Goal: Book appointment/travel/reservation: Book appointment/travel/reservation

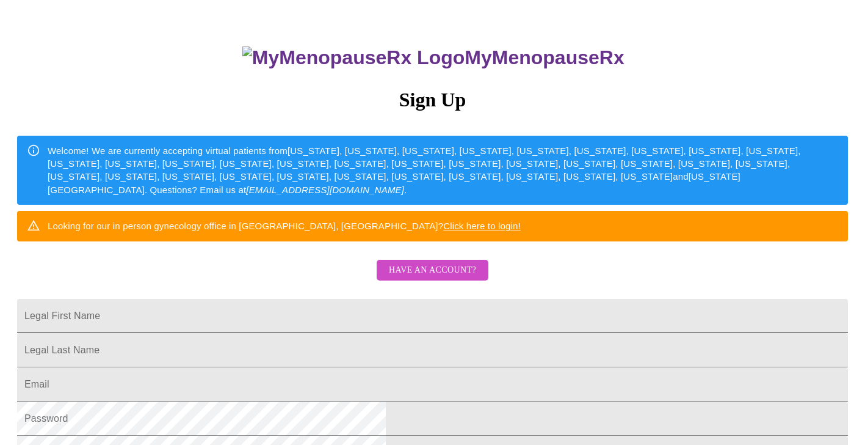
scroll to position [71, 0]
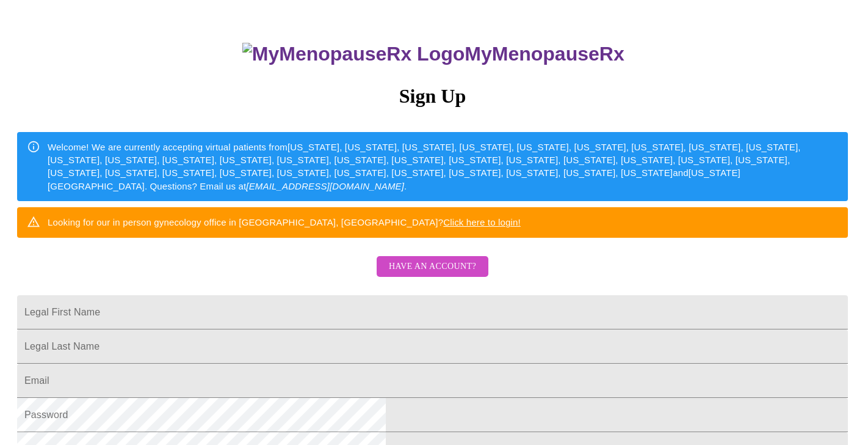
click at [427, 274] on span "Have an account?" at bounding box center [432, 266] width 87 height 15
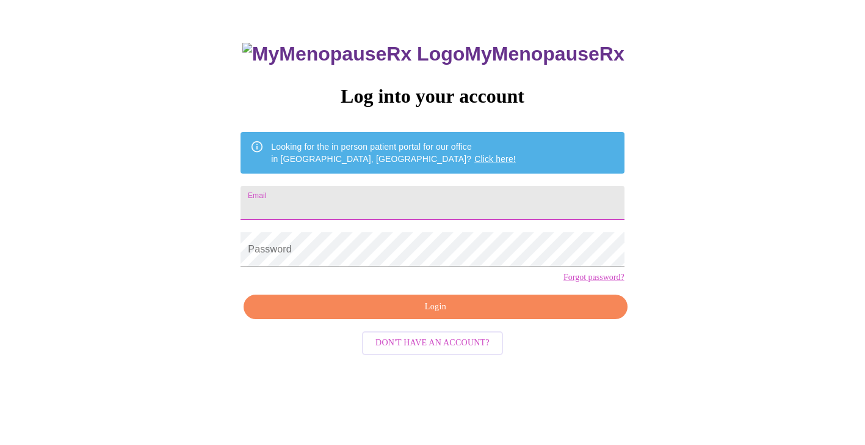
scroll to position [12, 0]
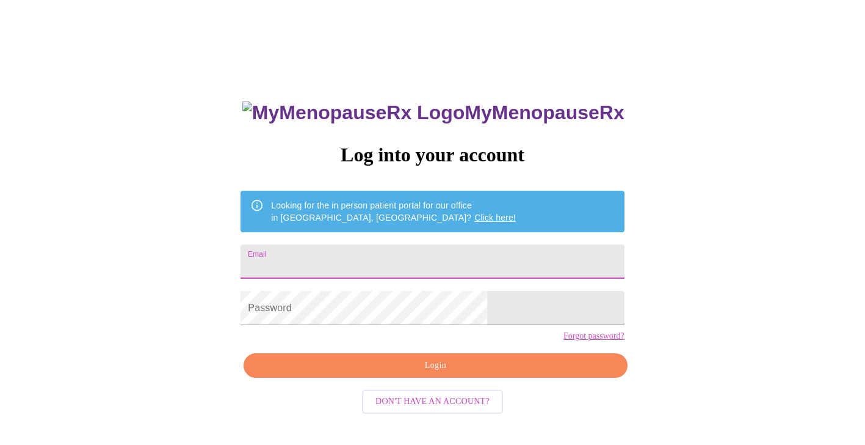
type input "[EMAIL_ADDRESS][DOMAIN_NAME]"
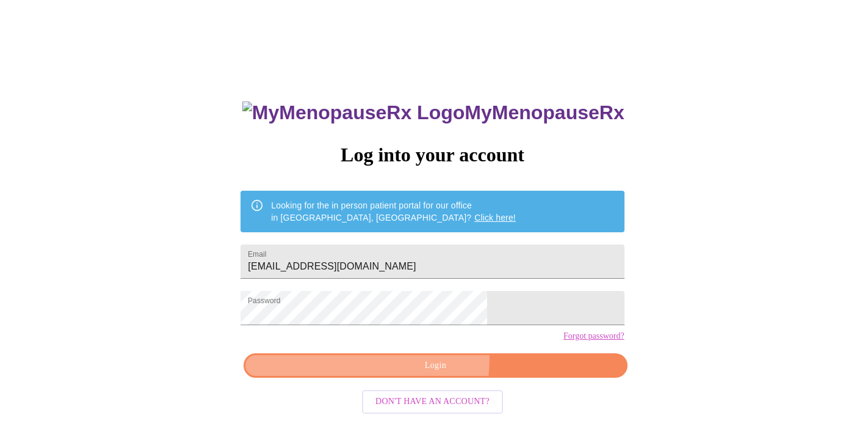
click at [394, 378] on button "Login" at bounding box center [435, 365] width 383 height 25
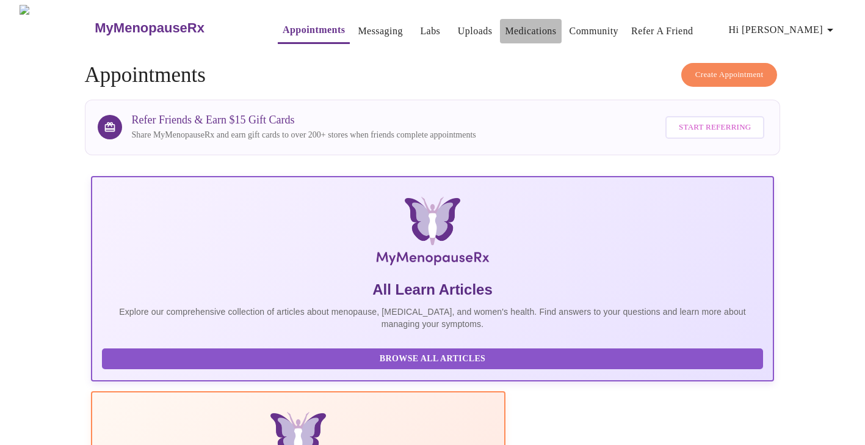
click at [506, 31] on link "Medications" at bounding box center [530, 31] width 51 height 17
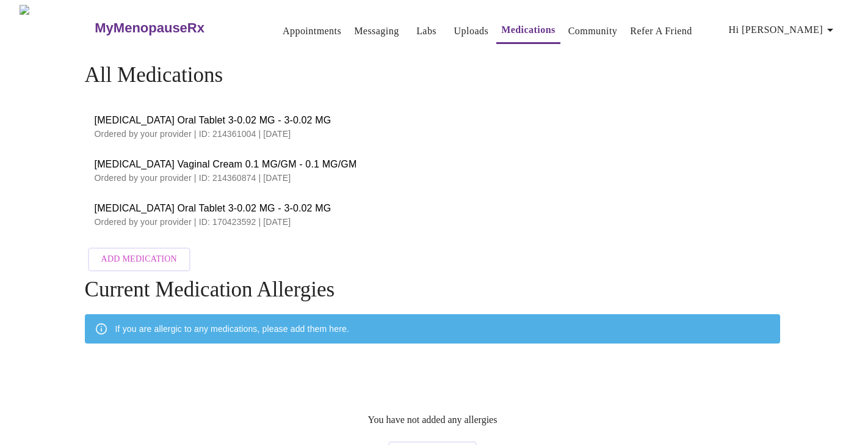
click at [198, 201] on span "[MEDICAL_DATA] Oral Tablet 3-0.02 MG - 3-0.02 MG" at bounding box center [433, 208] width 677 height 15
click at [219, 118] on span "[MEDICAL_DATA] Oral Tablet 3-0.02 MG - 3-0.02 MG" at bounding box center [433, 120] width 677 height 15
click at [299, 29] on link "Appointments" at bounding box center [312, 31] width 59 height 17
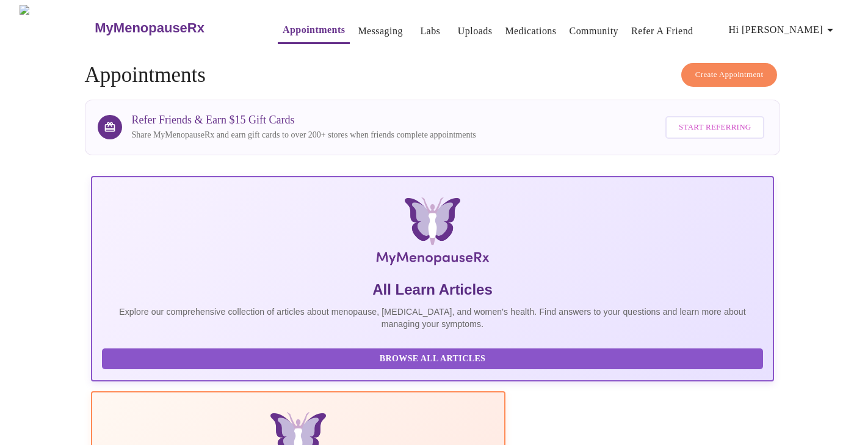
click at [358, 29] on link "Messaging" at bounding box center [380, 31] width 45 height 17
click at [719, 70] on span "Create Appointment" at bounding box center [730, 75] width 68 height 14
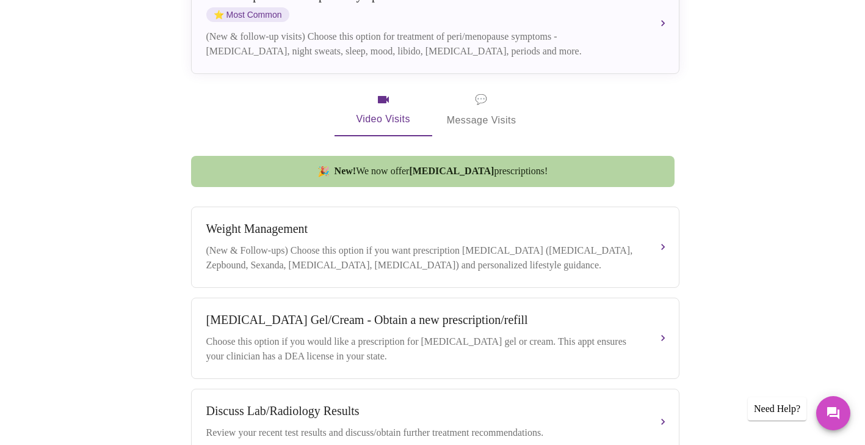
scroll to position [313, 0]
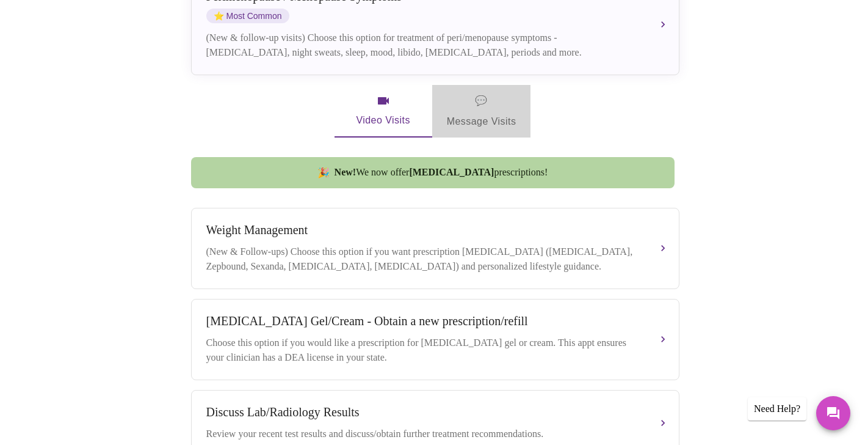
click at [486, 96] on span "💬 Message Visits" at bounding box center [482, 111] width 70 height 38
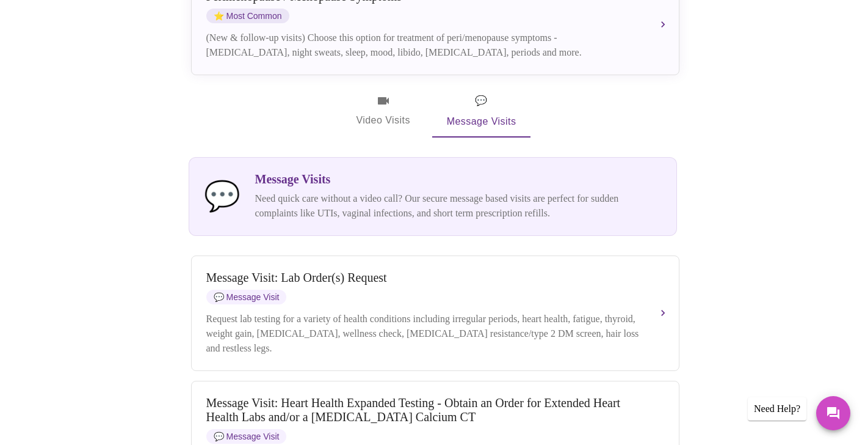
click at [404, 192] on p "Need quick care without a video call? Our secure message based visits are perfe…" at bounding box center [458, 205] width 407 height 29
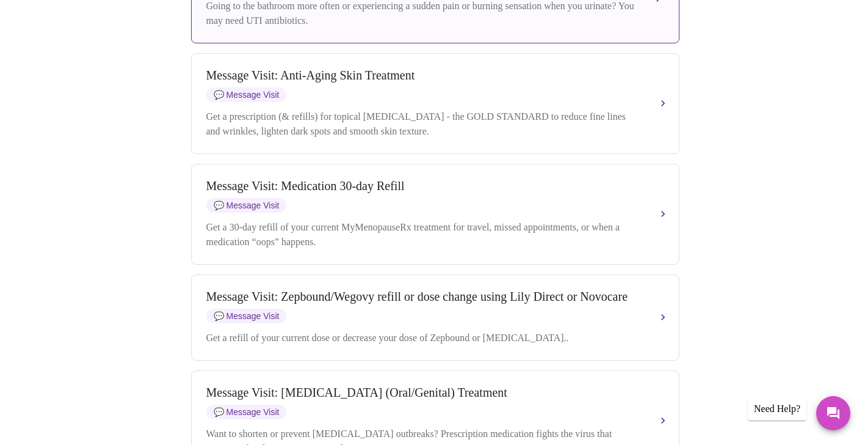
scroll to position [1474, 0]
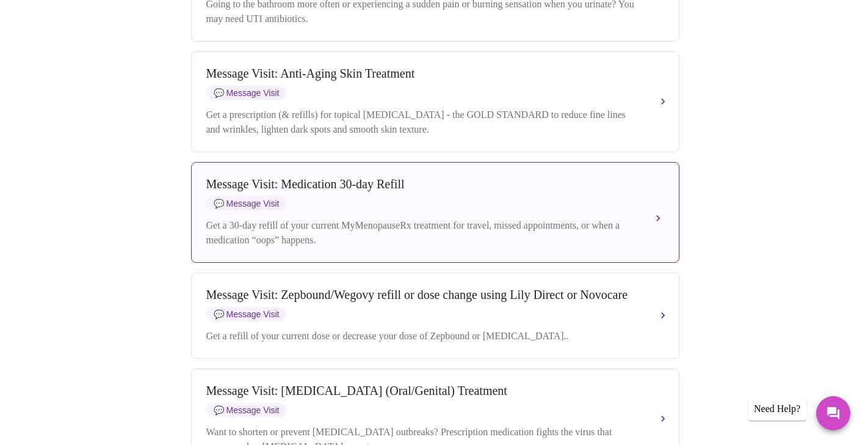
click at [349, 211] on div "Message Visit: Medication 30-day Refill 💬 Message Visit" at bounding box center [423, 194] width 434 height 34
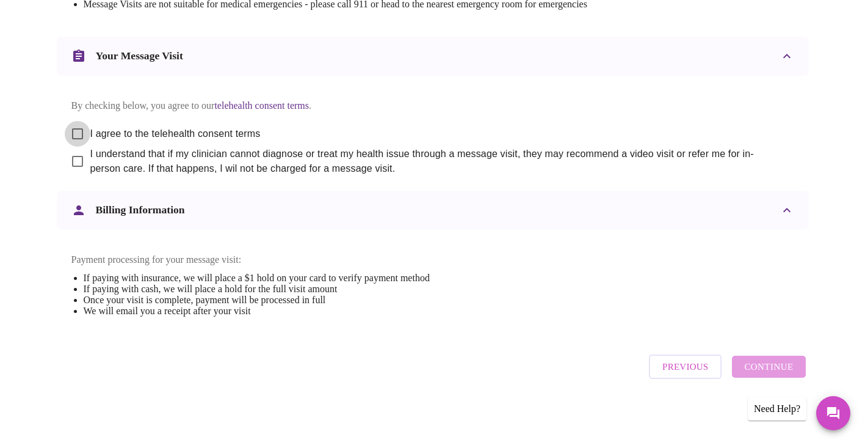
click at [81, 121] on input "I agree to the telehealth consent terms" at bounding box center [78, 134] width 26 height 26
checkbox input "true"
click at [81, 151] on input "I understand that if my clinician cannot diagnose or treat my health issue thro…" at bounding box center [78, 161] width 26 height 26
checkbox input "true"
click at [762, 374] on span "Continue" at bounding box center [768, 366] width 49 height 16
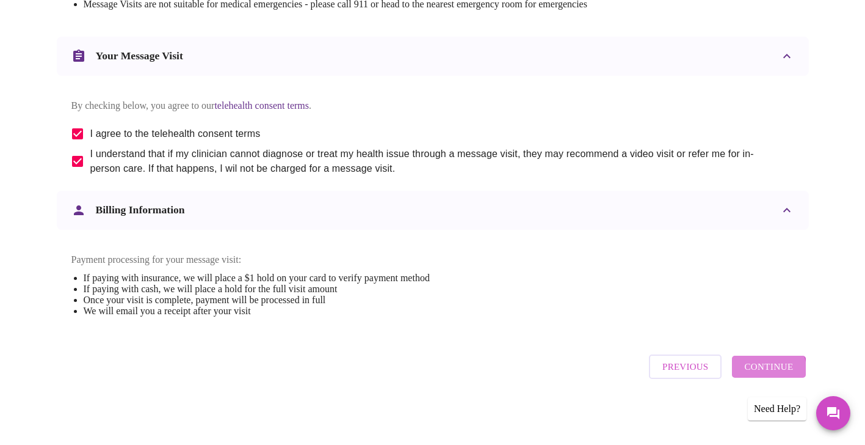
scroll to position [75, 0]
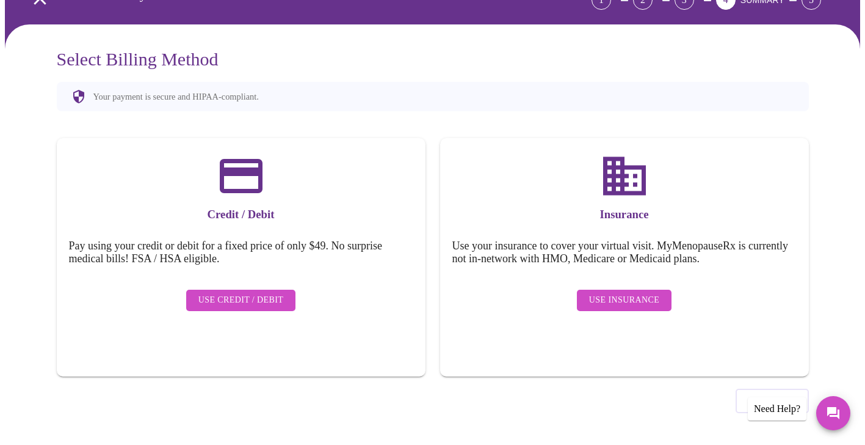
click at [629, 296] on span "Use Insurance" at bounding box center [624, 300] width 70 height 15
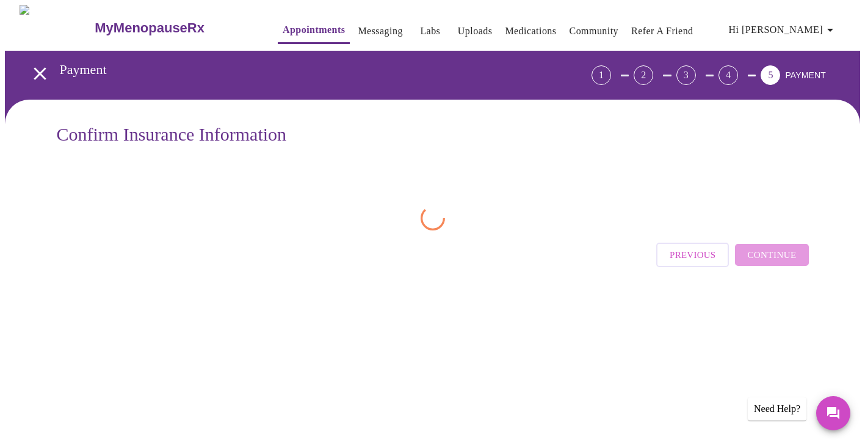
scroll to position [0, 0]
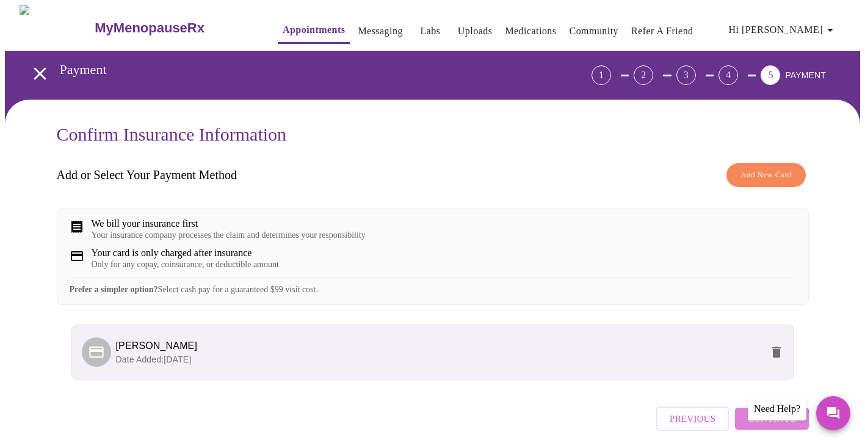
click at [766, 426] on span "Continue" at bounding box center [771, 418] width 49 height 16
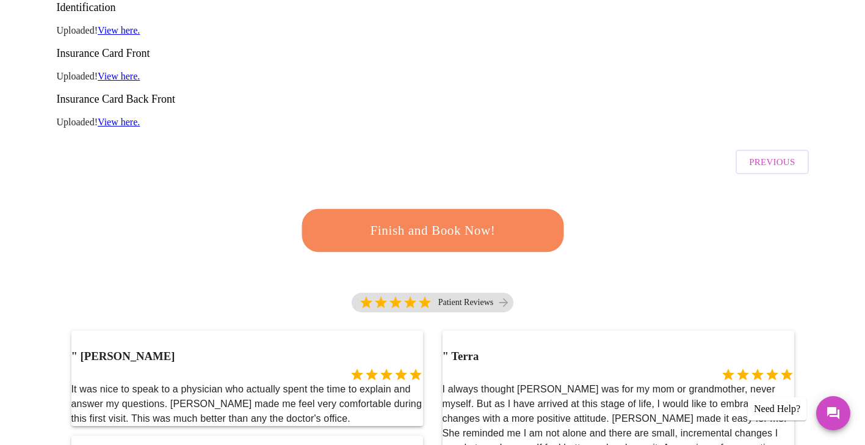
scroll to position [214, 0]
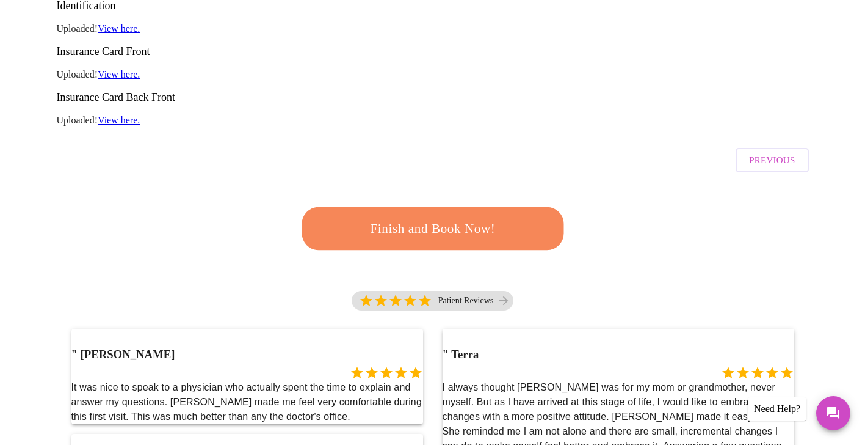
click at [434, 207] on button "Finish and Book Now!" at bounding box center [432, 228] width 264 height 43
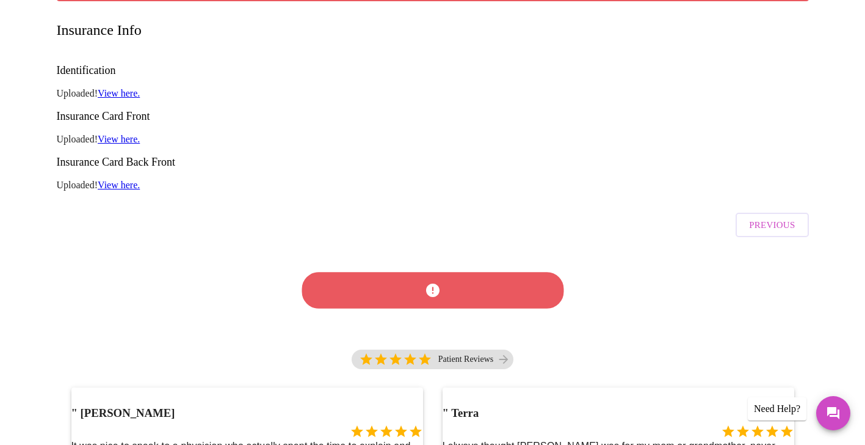
click at [439, 255] on div at bounding box center [432, 290] width 271 height 70
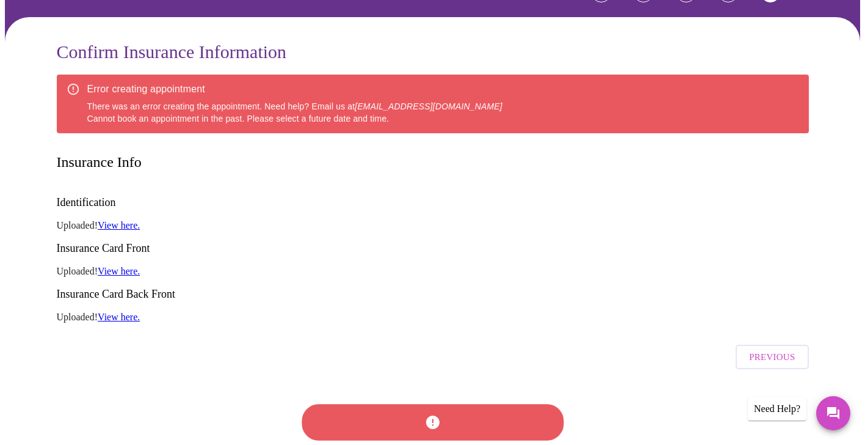
scroll to position [82, 0]
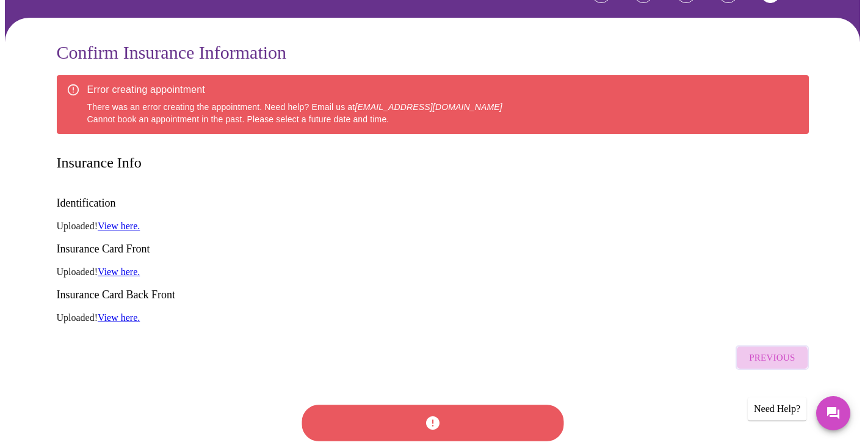
click at [755, 349] on span "Previous" at bounding box center [772, 357] width 46 height 16
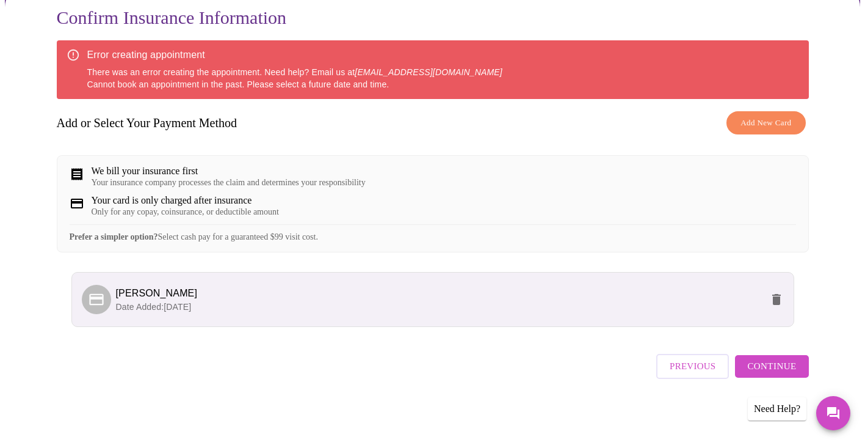
scroll to position [58, 0]
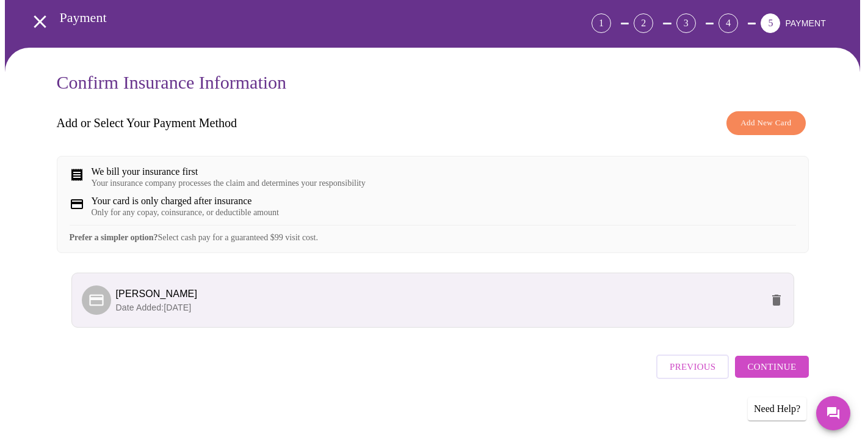
click at [286, 310] on p "Date Added: [DATE]" at bounding box center [439, 307] width 646 height 12
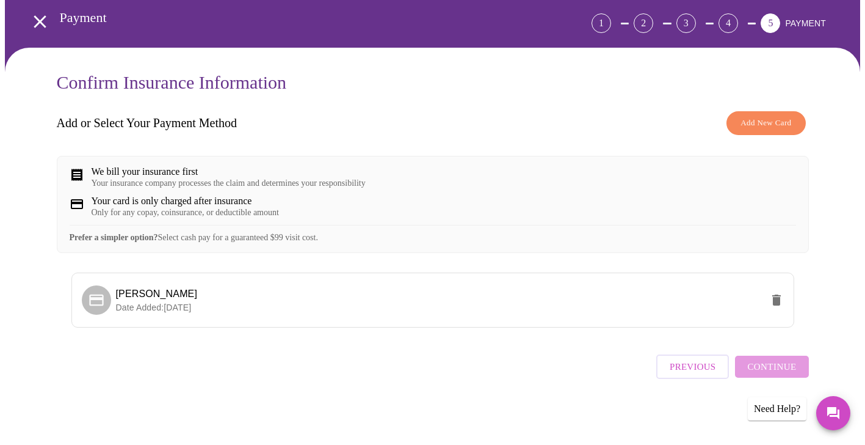
click at [740, 209] on div "Your card is only charged after insurance Only for any copay, coinsurance, or d…" at bounding box center [433, 206] width 727 height 22
click at [849, 225] on div "Confirm Insurance Information Add or Select Your Payment Method Add New Card We…" at bounding box center [433, 244] width 856 height 392
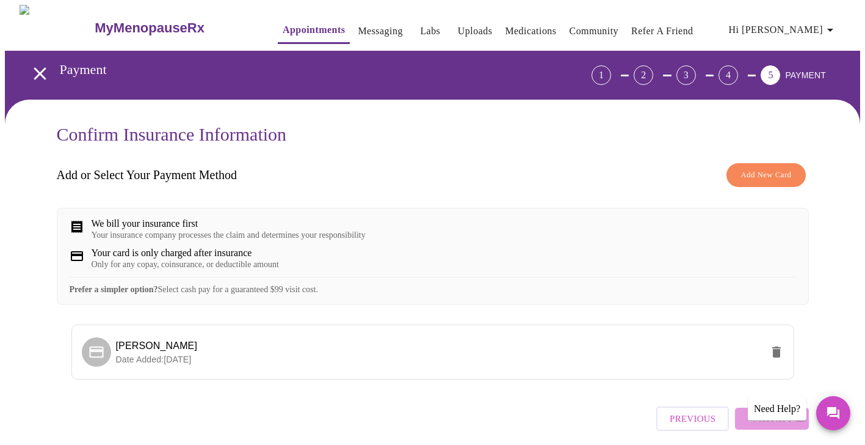
scroll to position [0, 0]
click at [141, 351] on span "[PERSON_NAME]" at bounding box center [157, 345] width 82 height 10
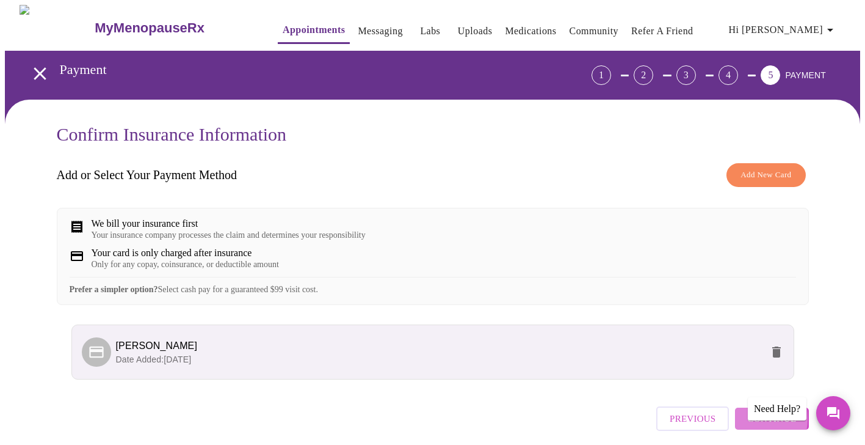
click at [743, 429] on button "Continue" at bounding box center [771, 418] width 73 height 22
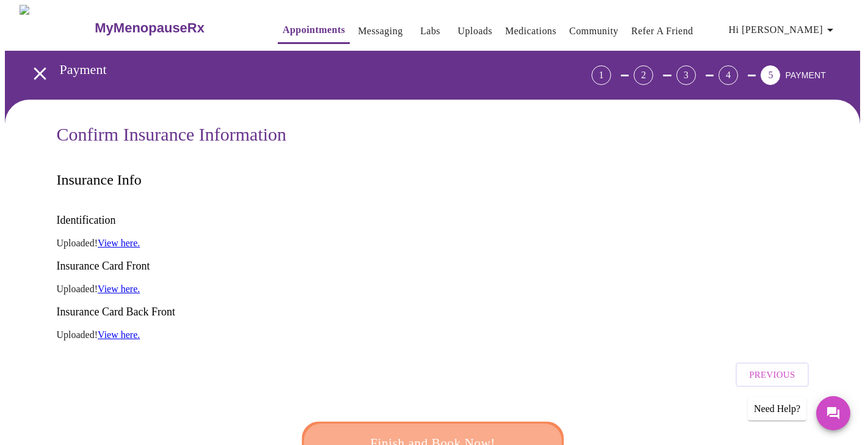
click at [482, 431] on span "Finish and Book Now!" at bounding box center [432, 442] width 233 height 23
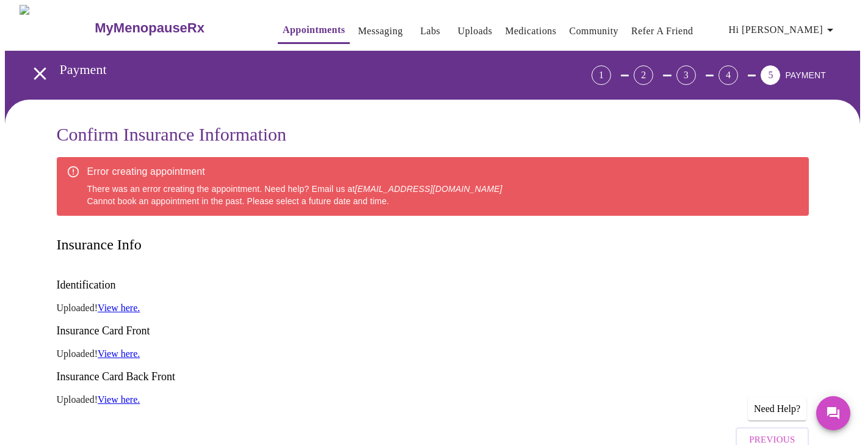
click at [137, 302] on link "View here." at bounding box center [119, 307] width 42 height 10
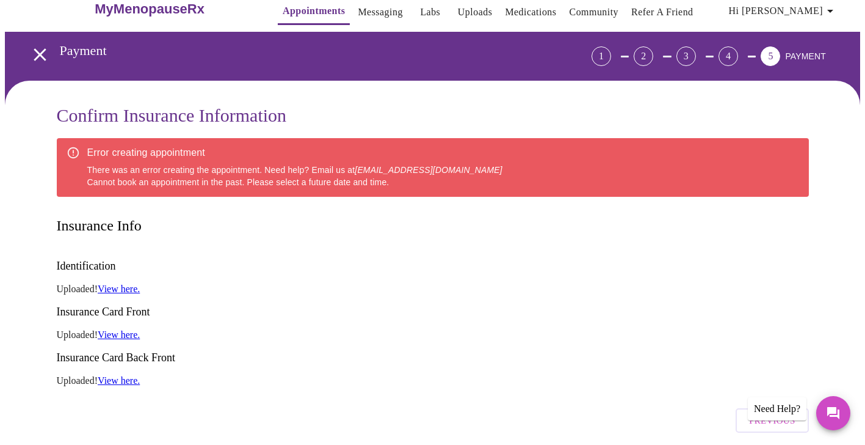
scroll to position [23, 0]
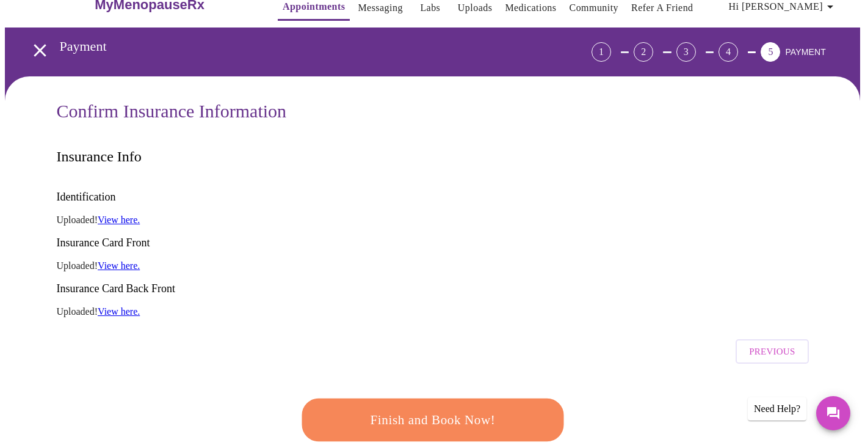
click at [392, 398] on button "Finish and Book Now!" at bounding box center [432, 419] width 267 height 43
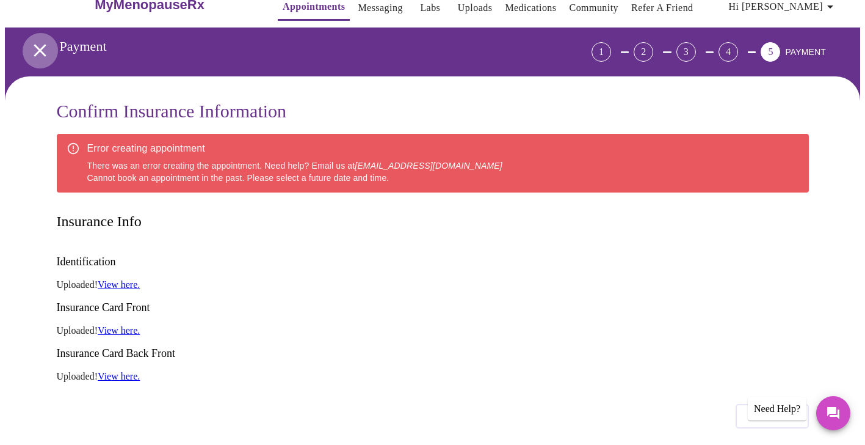
click at [40, 51] on icon "open drawer" at bounding box center [39, 50] width 21 height 21
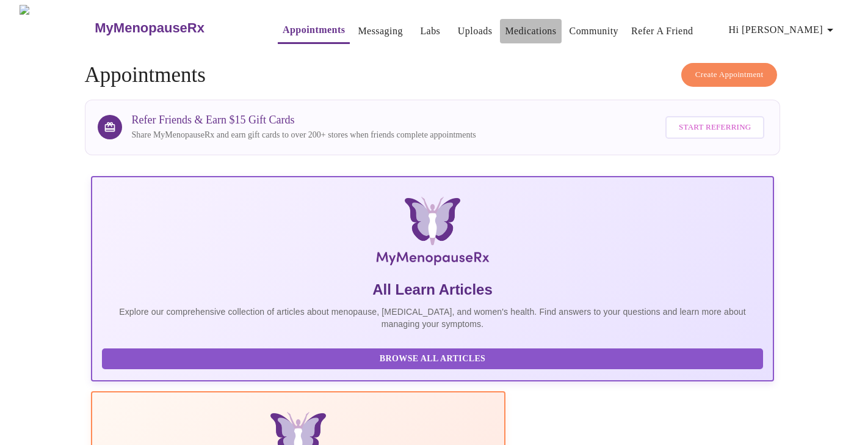
click at [511, 23] on link "Medications" at bounding box center [530, 31] width 51 height 17
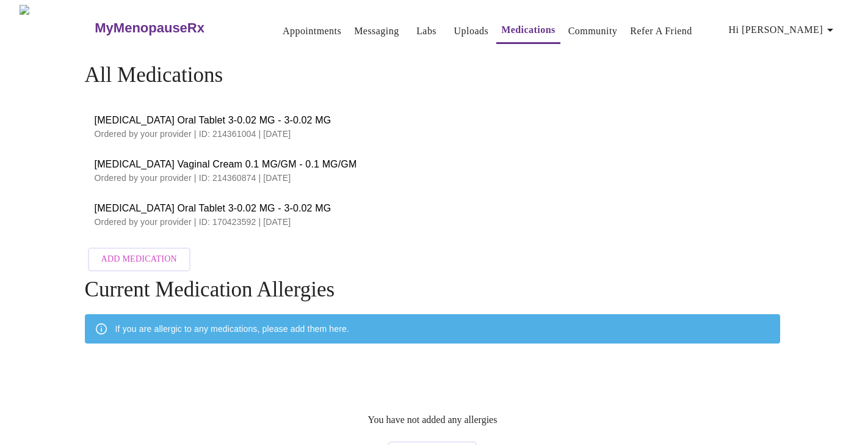
click at [454, 26] on link "Uploads" at bounding box center [471, 31] width 35 height 17
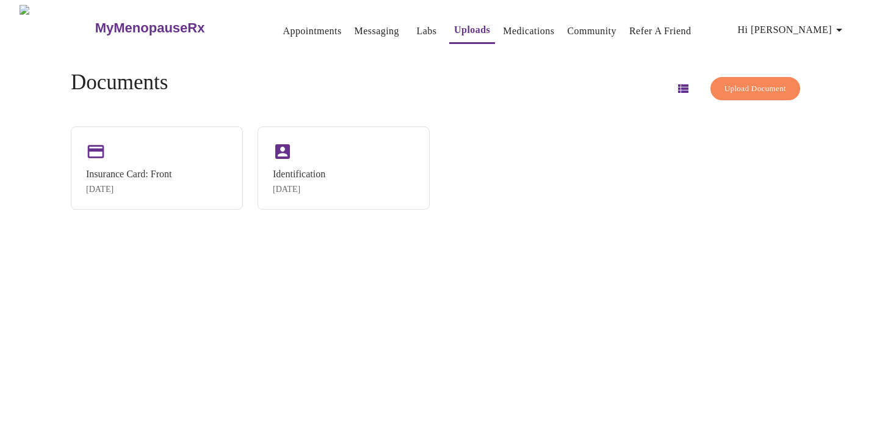
click at [366, 26] on link "Messaging" at bounding box center [377, 31] width 45 height 17
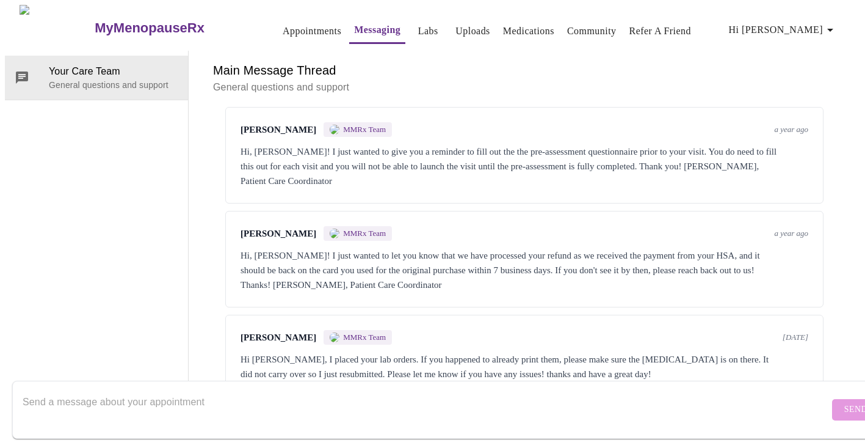
click at [285, 32] on link "Appointments" at bounding box center [312, 31] width 59 height 17
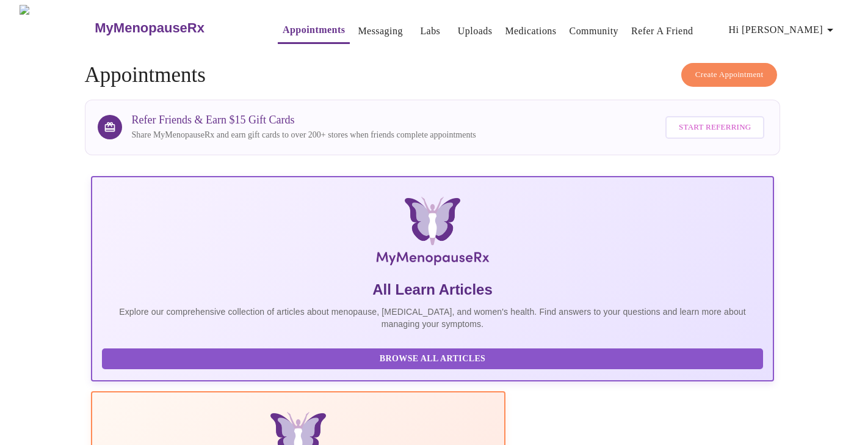
click at [708, 82] on h4 "Create Appointment Appointments" at bounding box center [433, 75] width 696 height 24
click at [708, 76] on span "Create Appointment" at bounding box center [730, 75] width 68 height 14
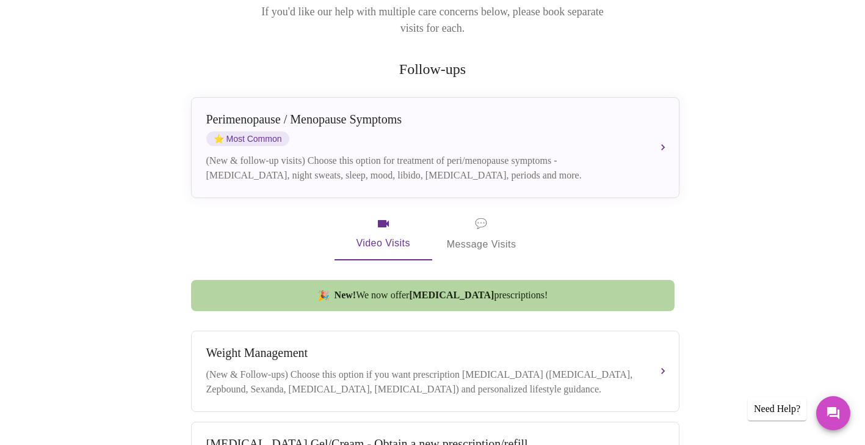
scroll to position [198, 0]
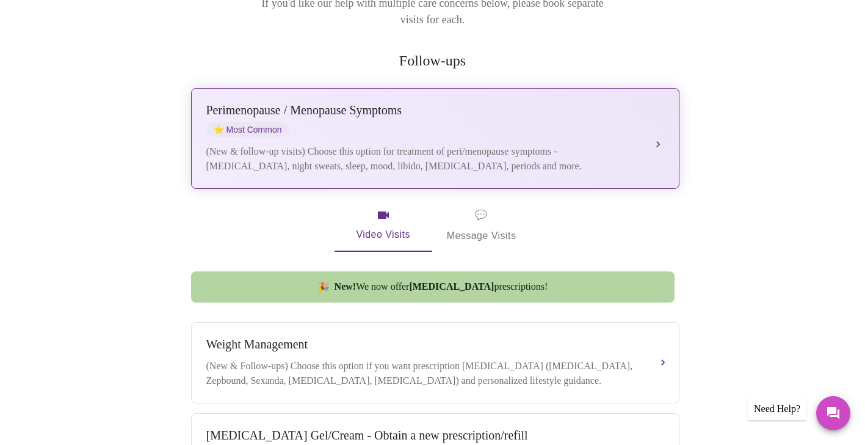
click at [447, 109] on div "[MEDICAL_DATA] / Menopause Symptoms ⭐ Most Common" at bounding box center [423, 120] width 434 height 34
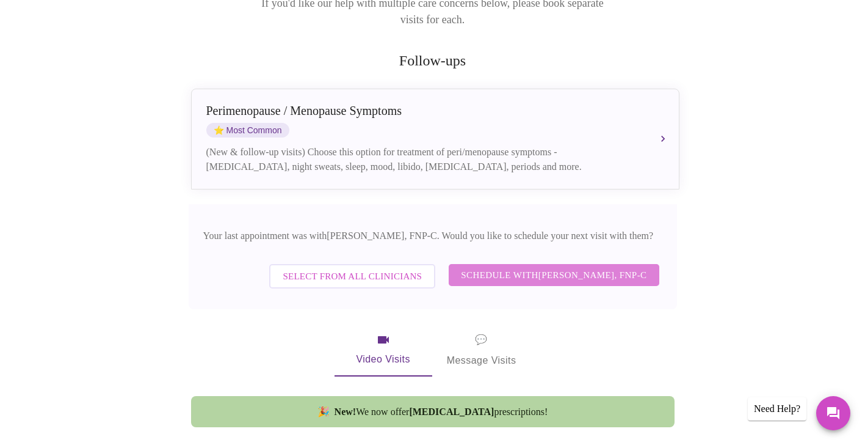
click at [498, 267] on span "Schedule with [PERSON_NAME], FNP-C" at bounding box center [554, 275] width 186 height 16
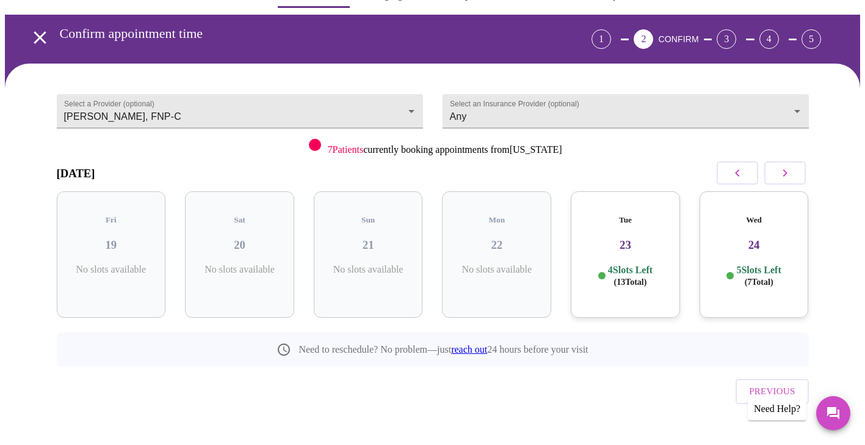
scroll to position [35, 0]
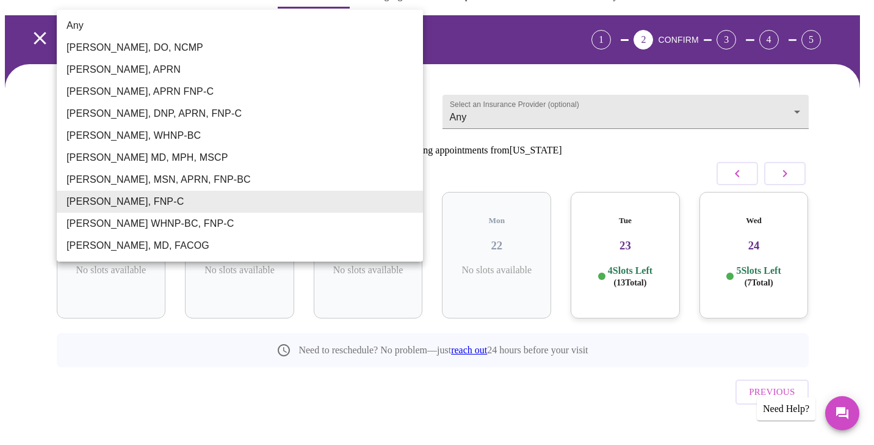
click at [195, 106] on body "MyMenopauseRx Appointments Messaging Labs Uploads Medications Community Refer a…" at bounding box center [437, 217] width 865 height 496
click at [113, 27] on li "Any" at bounding box center [240, 26] width 366 height 22
type input "Any"
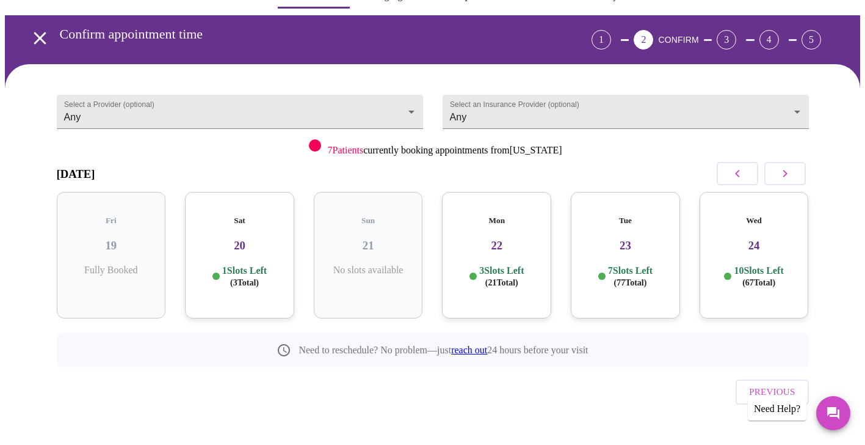
click at [244, 278] on span "( 3 Total)" at bounding box center [244, 282] width 29 height 9
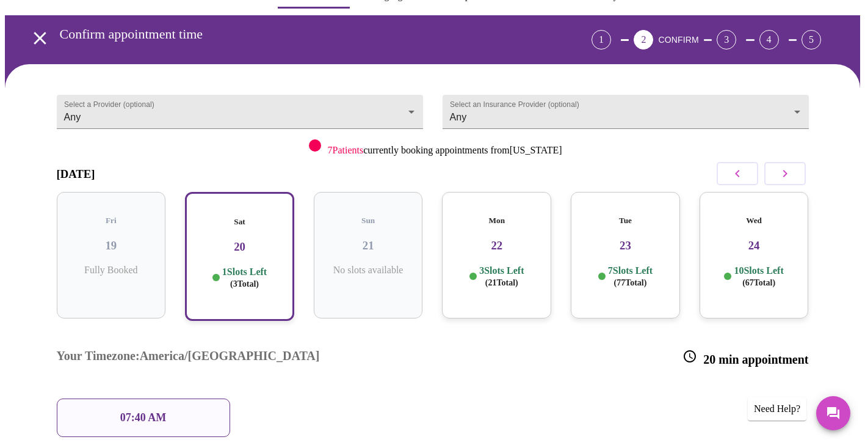
click at [195, 398] on div "07:40 AM" at bounding box center [143, 417] width 173 height 38
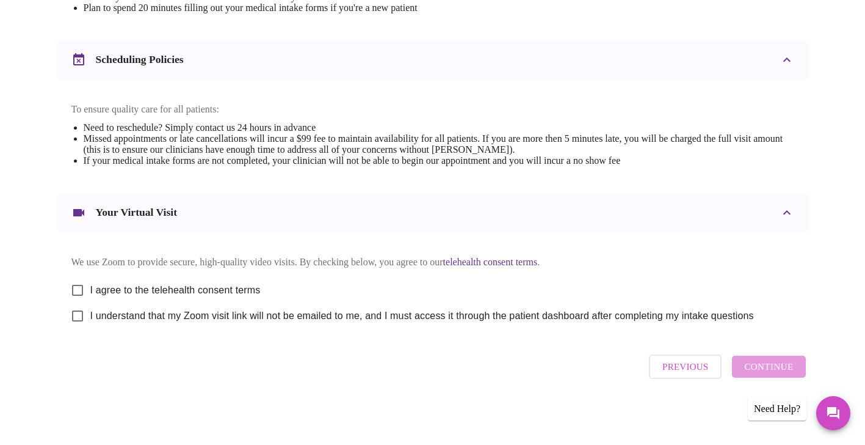
scroll to position [440, 0]
click at [75, 285] on input "I agree to the telehealth consent terms" at bounding box center [78, 290] width 26 height 26
checkbox input "true"
click at [75, 319] on input "I understand that my Zoom visit link will not be emailed to me, and I must acce…" at bounding box center [78, 316] width 26 height 26
checkbox input "true"
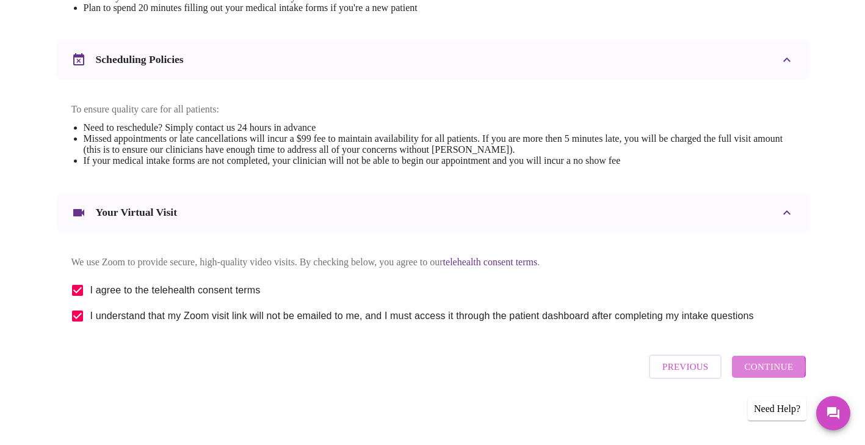
click at [760, 371] on span "Continue" at bounding box center [768, 366] width 49 height 16
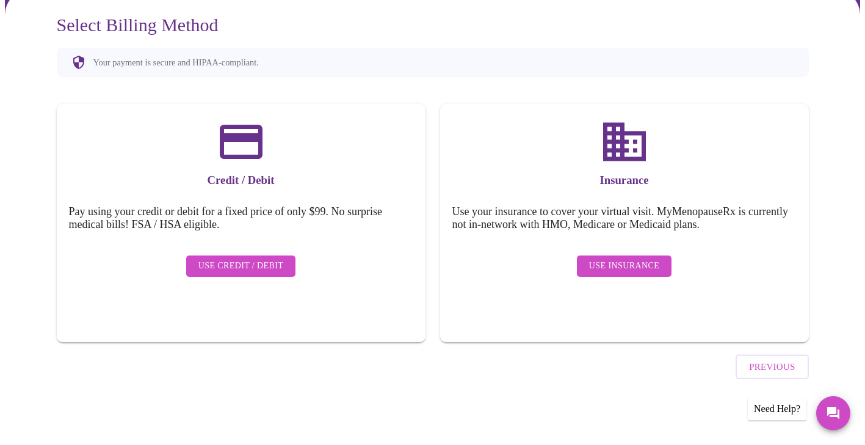
scroll to position [75, 0]
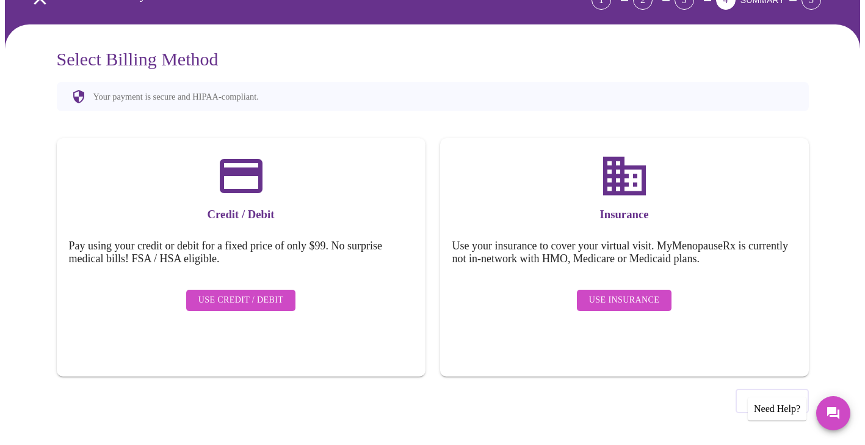
click at [617, 296] on span "Use Insurance" at bounding box center [624, 300] width 70 height 15
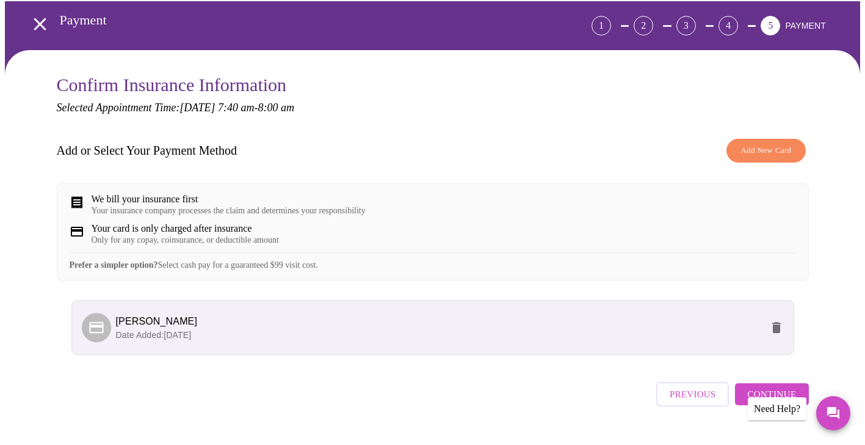
scroll to position [52, 0]
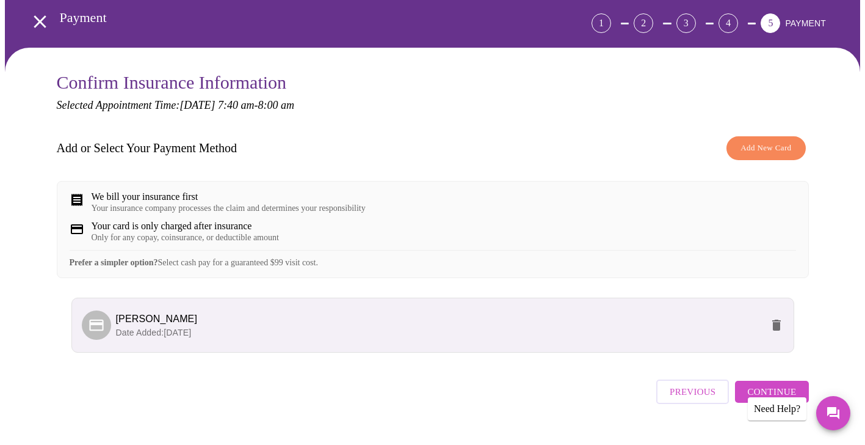
click at [620, 326] on span "[PERSON_NAME]" at bounding box center [439, 318] width 646 height 15
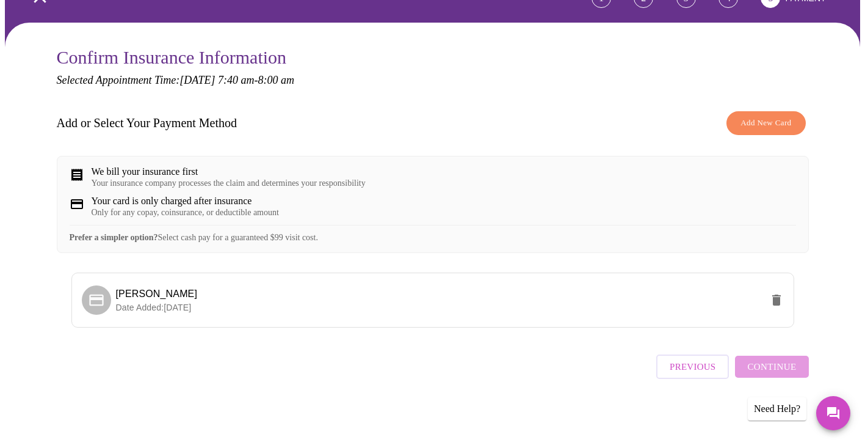
scroll to position [87, 0]
click at [512, 214] on div "Your card is only charged after insurance Only for any copay, coinsurance, or d…" at bounding box center [433, 206] width 727 height 22
click at [508, 295] on span "[PERSON_NAME]" at bounding box center [439, 293] width 646 height 15
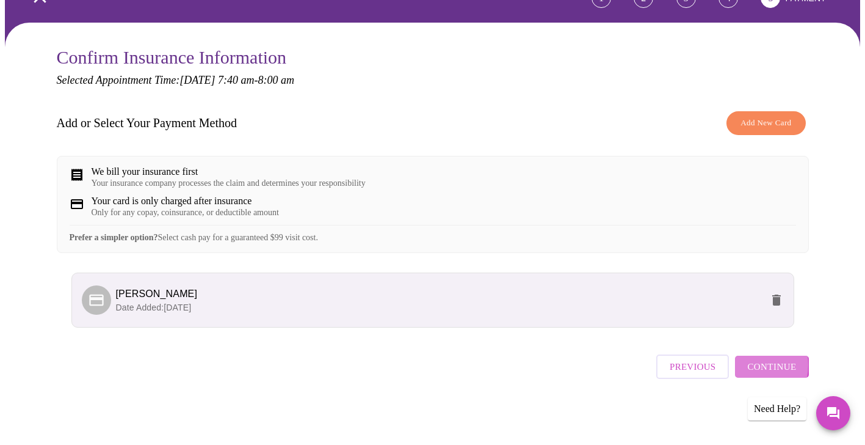
click at [744, 369] on button "Continue" at bounding box center [771, 366] width 73 height 22
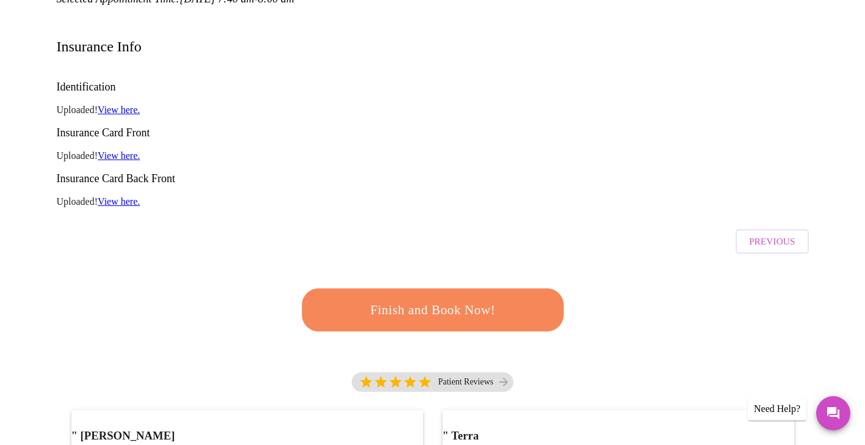
scroll to position [31, 0]
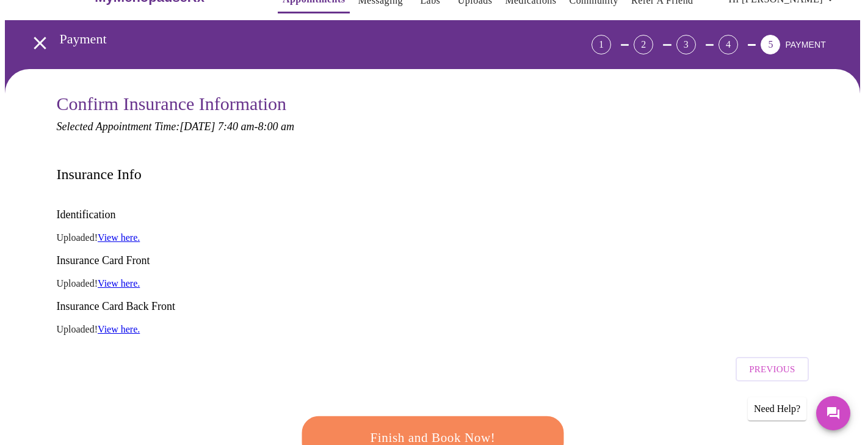
click at [423, 426] on span "Finish and Book Now!" at bounding box center [432, 437] width 227 height 23
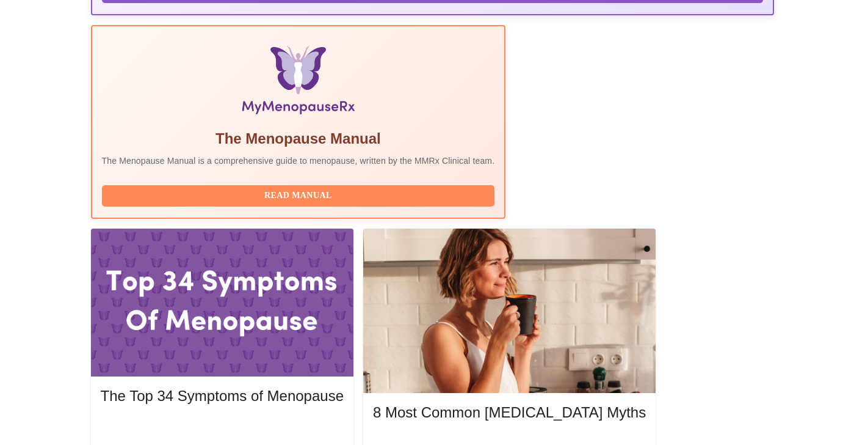
scroll to position [378, 0]
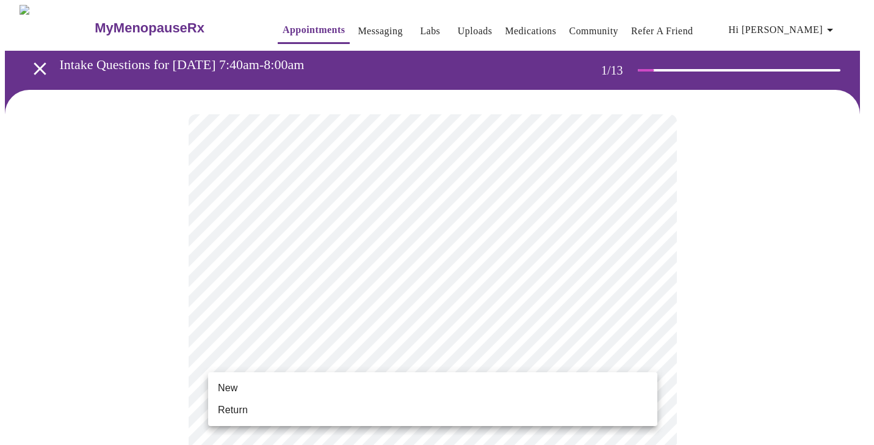
click at [249, 406] on li "Return" at bounding box center [432, 410] width 449 height 22
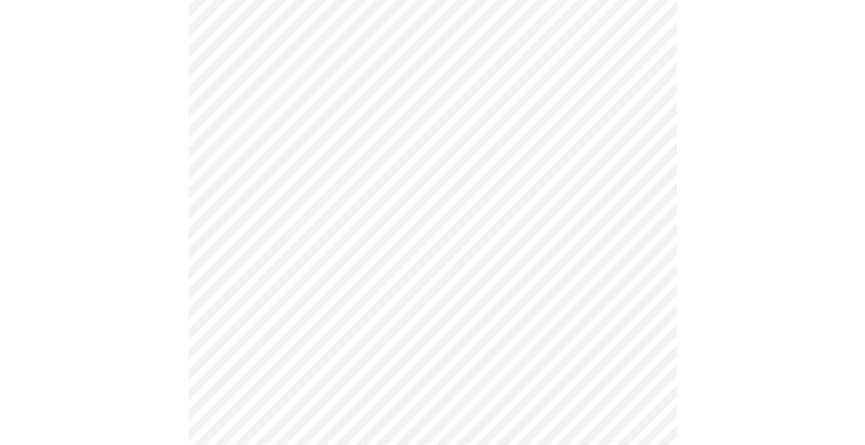
scroll to position [598, 0]
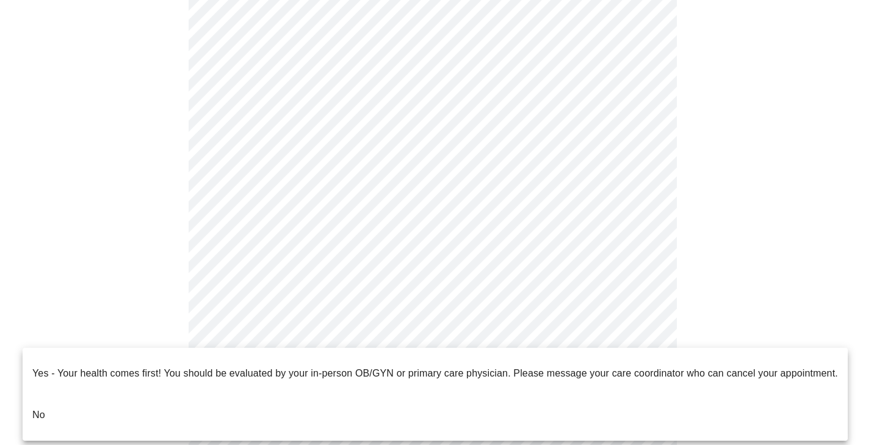
click at [222, 394] on li "No" at bounding box center [436, 415] width 826 height 42
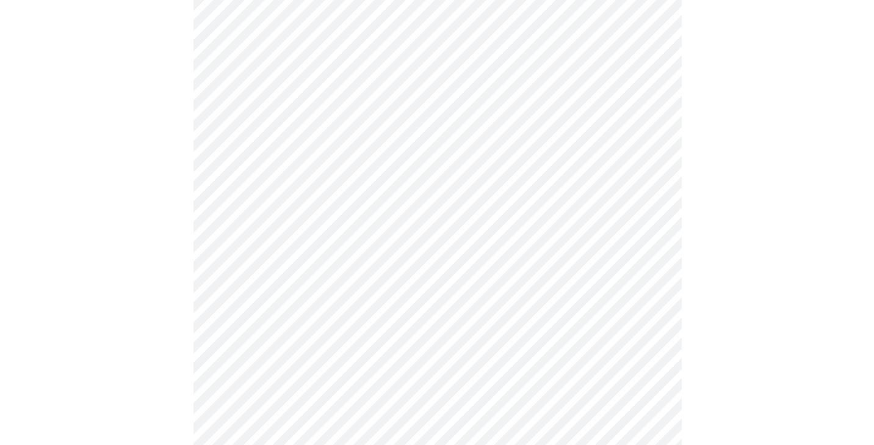
scroll to position [0, 0]
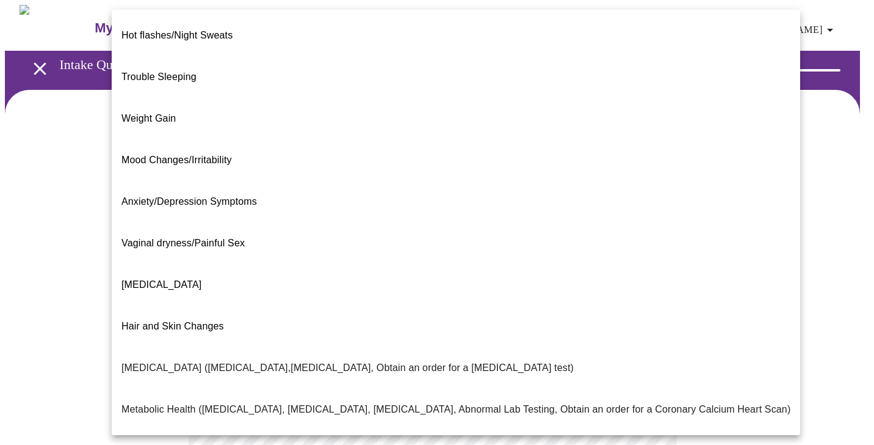
click at [474, 255] on body "MyMenopauseRx Appointments Messaging Labs Uploads Medications Community Refer a…" at bounding box center [437, 371] width 865 height 732
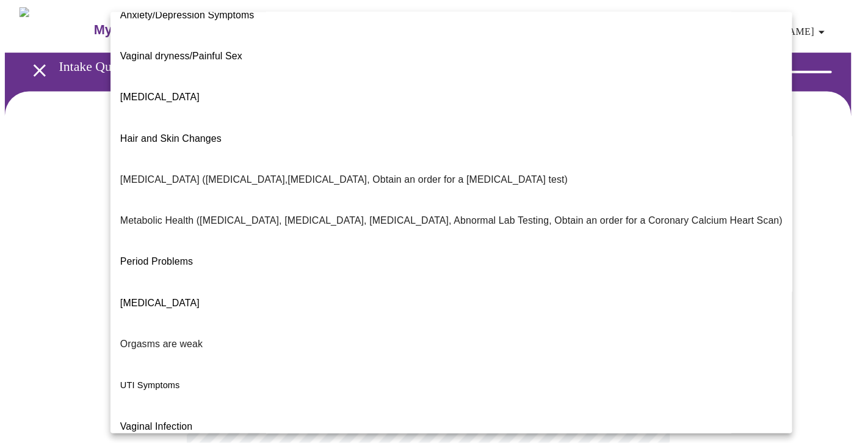
scroll to position [188, 0]
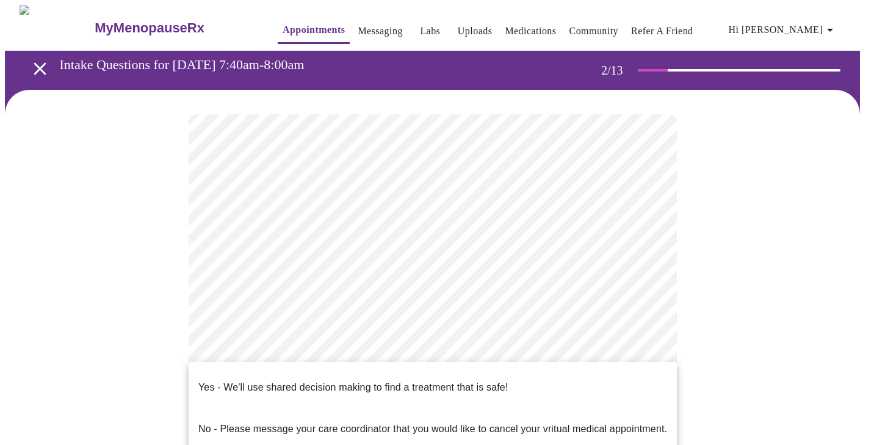
click at [307, 371] on body "MyMenopauseRx Appointments Messaging Labs Uploads Medications Community Refer a…" at bounding box center [437, 367] width 865 height 725
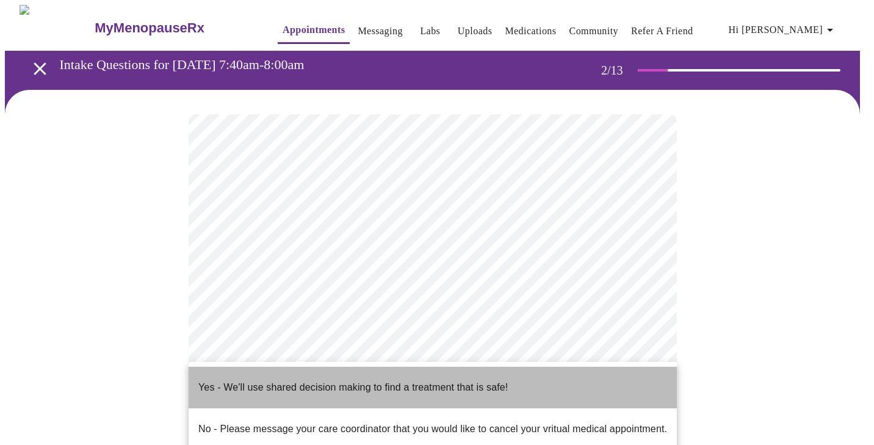
click at [295, 388] on span "Yes - We'll use shared decision making to find a treatment that is safe!" at bounding box center [353, 387] width 310 height 34
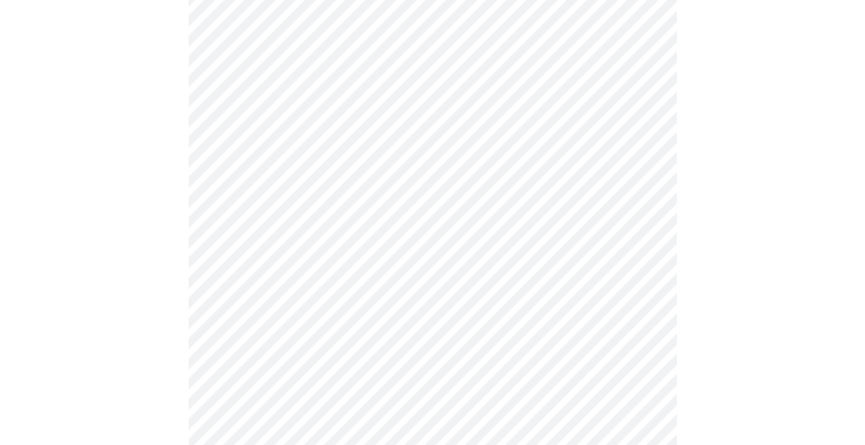
scroll to position [0, 0]
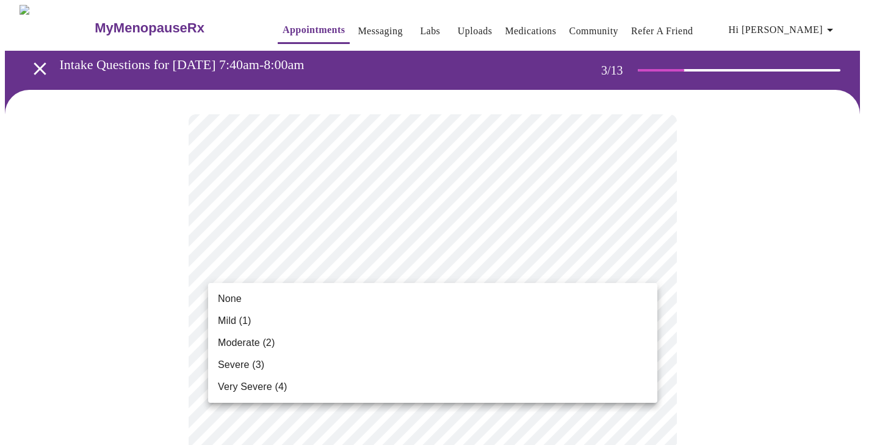
drag, startPoint x: 413, startPoint y: 312, endPoint x: 398, endPoint y: 342, distance: 33.6
click at [398, 342] on ul "None Mild (1) Moderate (2) Severe (3) Very Severe (4)" at bounding box center [432, 343] width 449 height 120
click at [393, 318] on li "Mild (1)" at bounding box center [432, 321] width 449 height 22
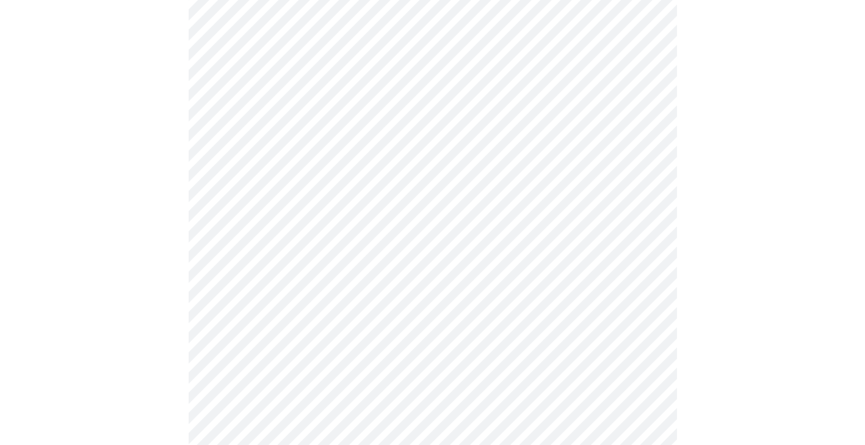
scroll to position [126, 0]
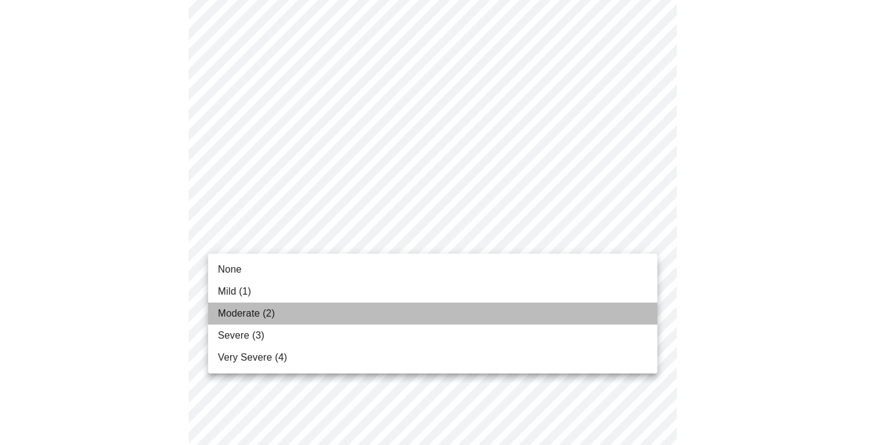
click at [329, 318] on li "Moderate (2)" at bounding box center [432, 313] width 449 height 22
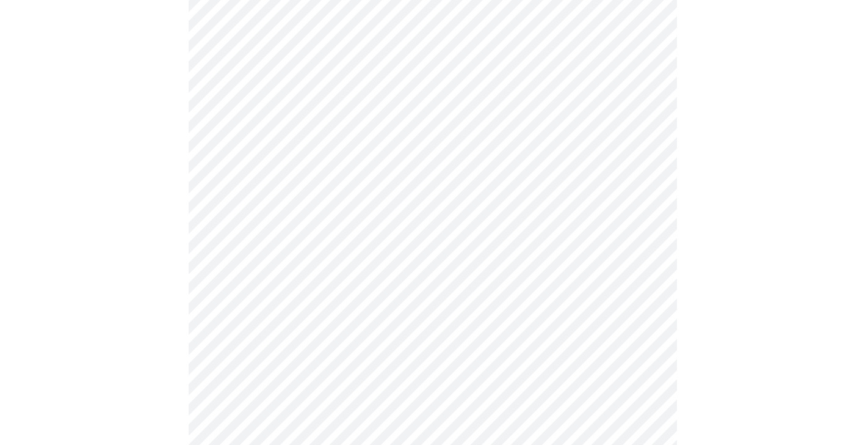
scroll to position [197, 0]
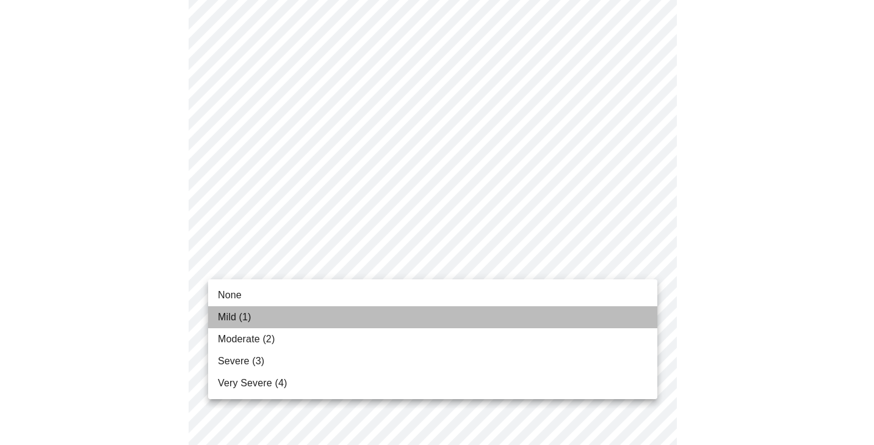
click at [291, 318] on li "Mild (1)" at bounding box center [432, 317] width 449 height 22
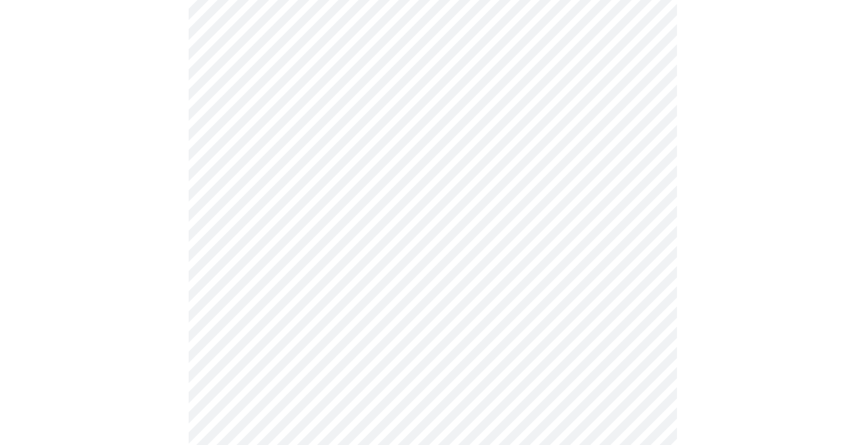
scroll to position [251, 0]
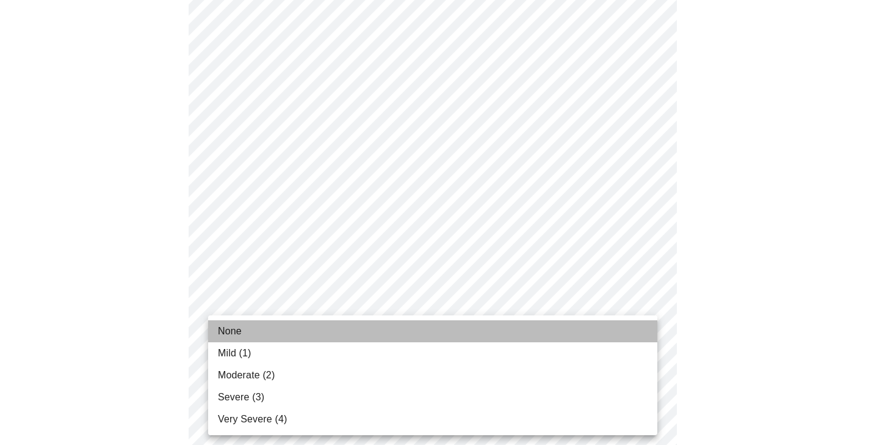
click at [286, 326] on li "None" at bounding box center [432, 331] width 449 height 22
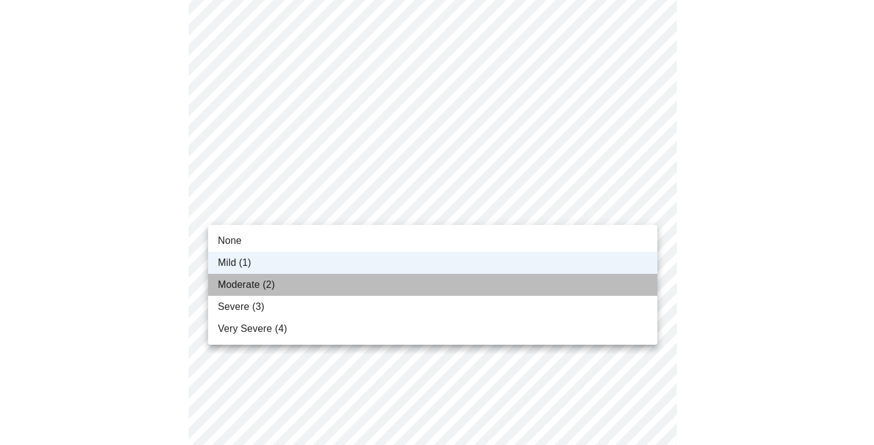
click at [290, 282] on li "Moderate (2)" at bounding box center [432, 285] width 449 height 22
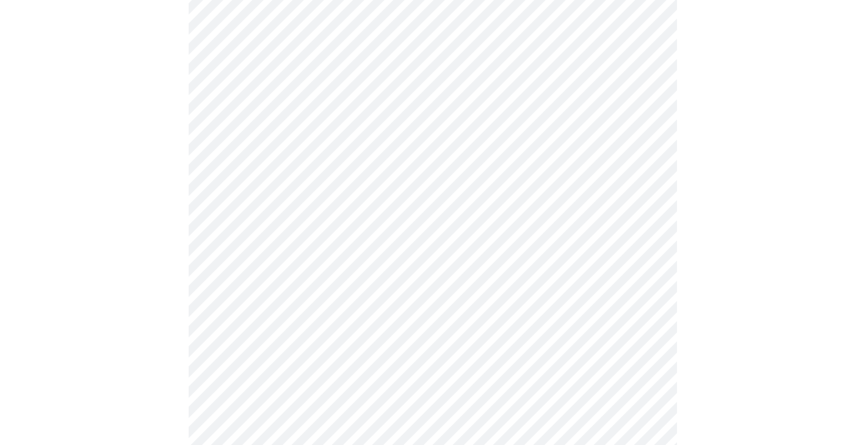
scroll to position [317, 0]
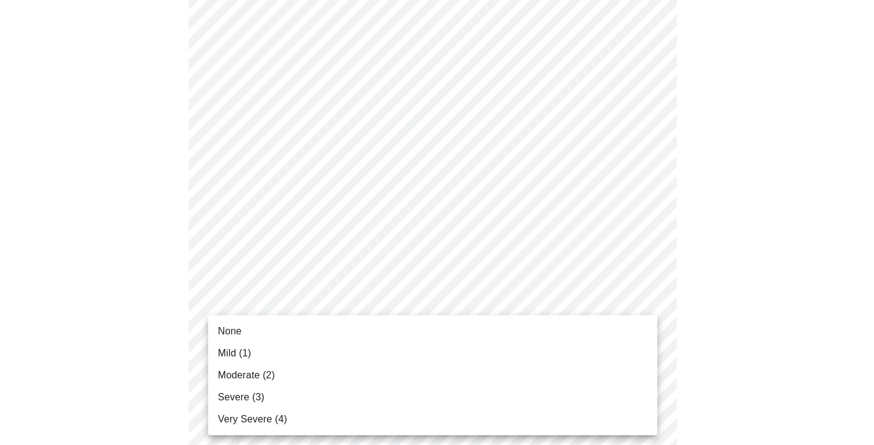
drag, startPoint x: 272, startPoint y: 332, endPoint x: 260, endPoint y: 349, distance: 21.4
click at [260, 349] on ul "None Mild (1) Moderate (2) Severe (3) Very Severe (4)" at bounding box center [432, 375] width 449 height 120
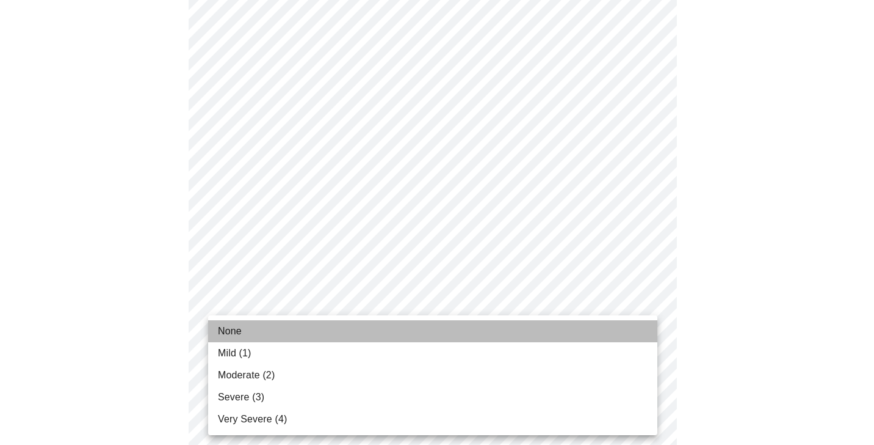
click at [263, 330] on li "None" at bounding box center [432, 331] width 449 height 22
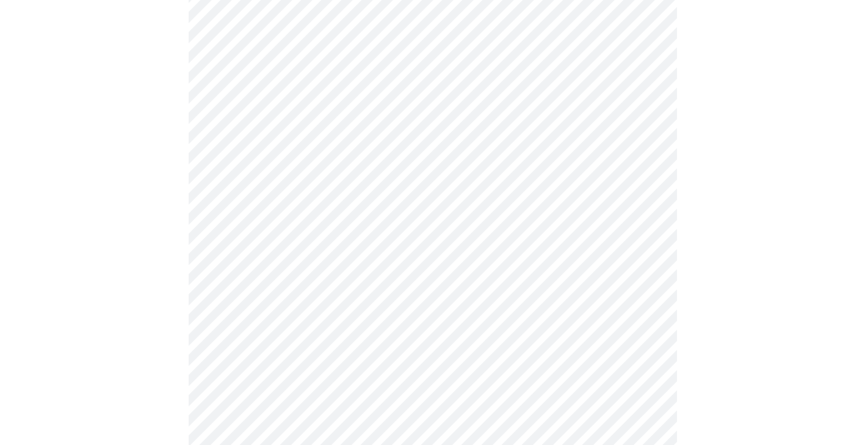
scroll to position [588, 0]
click at [350, 132] on body "MyMenopauseRx Appointments Messaging Labs Uploads Medications Community Refer a…" at bounding box center [437, 184] width 865 height 1535
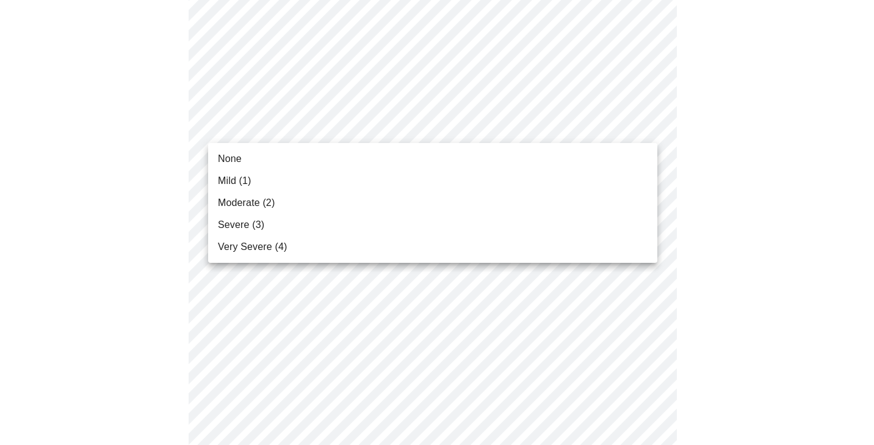
drag, startPoint x: 308, startPoint y: 180, endPoint x: 303, endPoint y: 159, distance: 20.6
click at [303, 159] on ul "None Mild (1) Moderate (2) Severe (3) Very Severe (4)" at bounding box center [432, 203] width 449 height 120
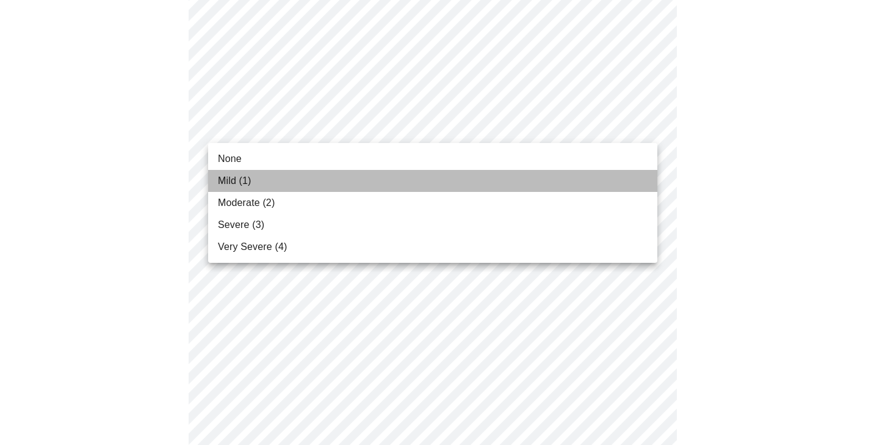
click at [298, 175] on li "Mild (1)" at bounding box center [432, 181] width 449 height 22
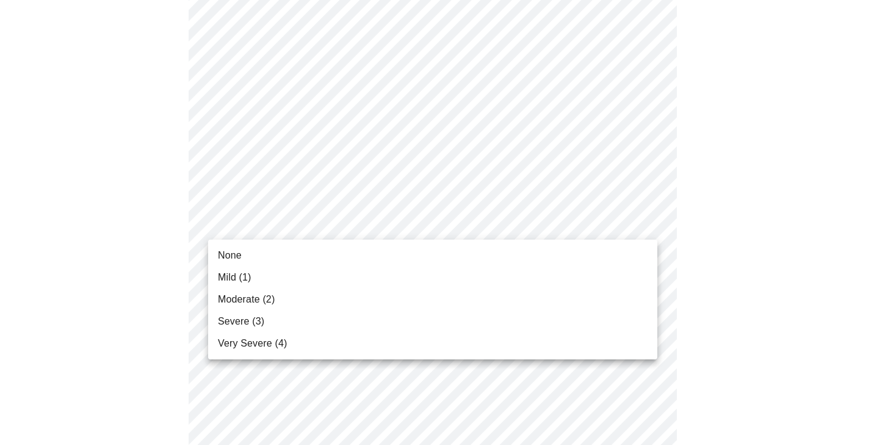
click at [285, 226] on body "MyMenopauseRx Appointments Messaging Labs Uploads Medications Community Refer a…" at bounding box center [437, 176] width 865 height 1519
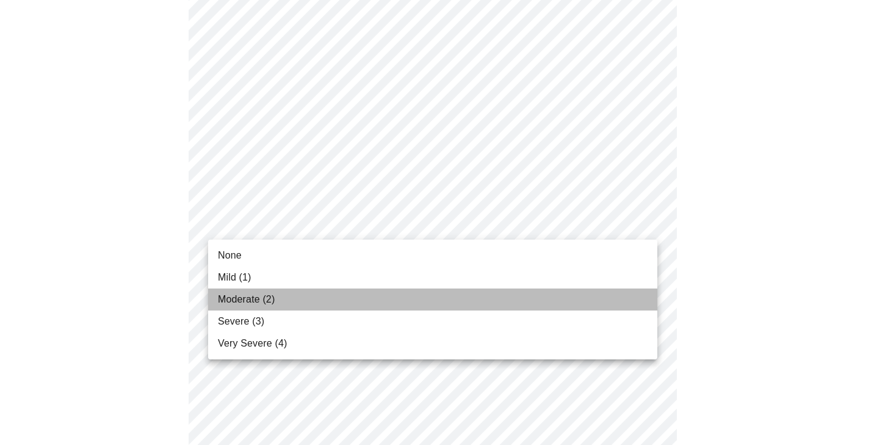
click at [252, 300] on span "Moderate (2)" at bounding box center [246, 299] width 57 height 15
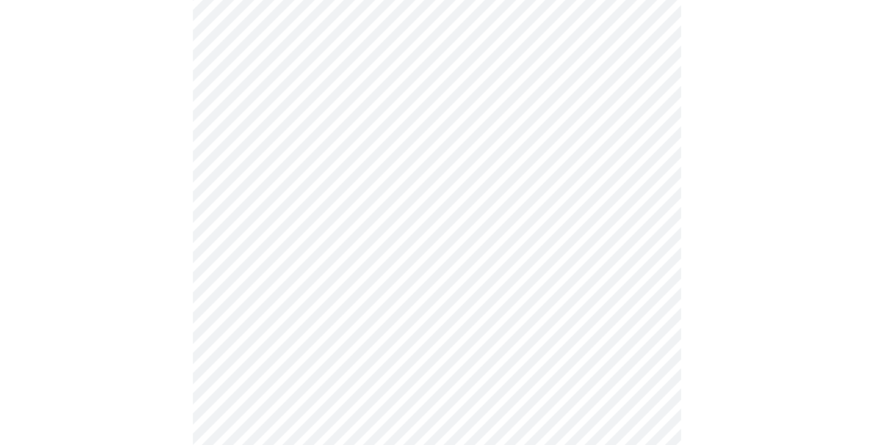
click at [254, 318] on body "MyMenopauseRx Appointments Messaging Labs Uploads Medications Community Refer a…" at bounding box center [437, 168] width 865 height 1502
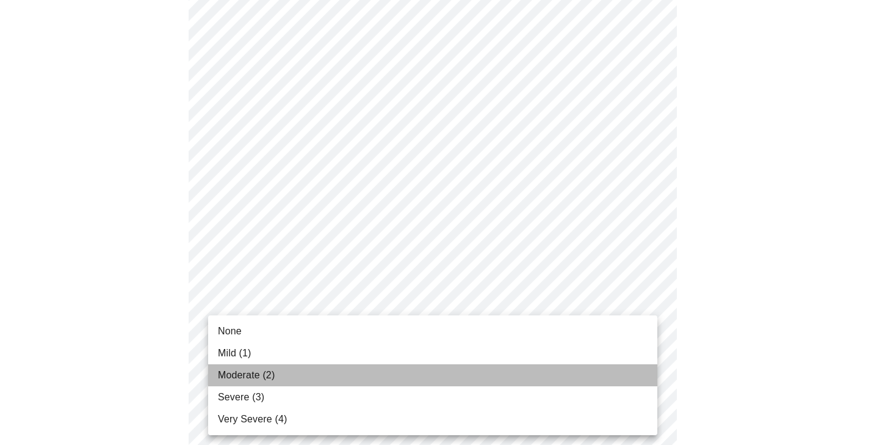
click at [238, 379] on span "Moderate (2)" at bounding box center [246, 375] width 57 height 15
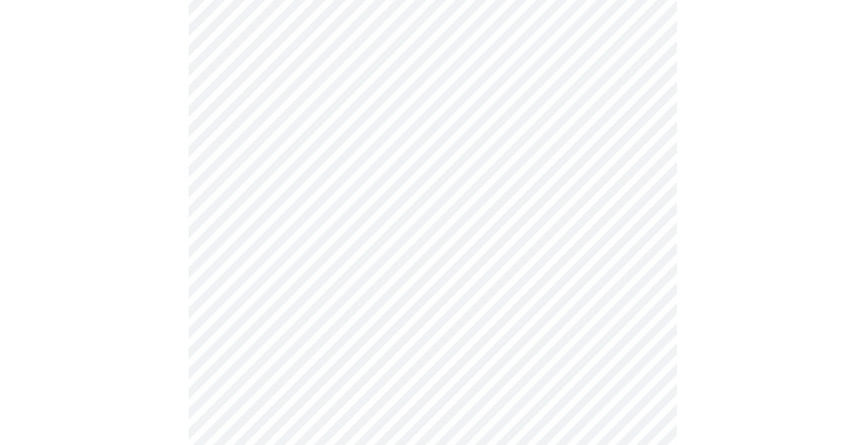
scroll to position [867, 0]
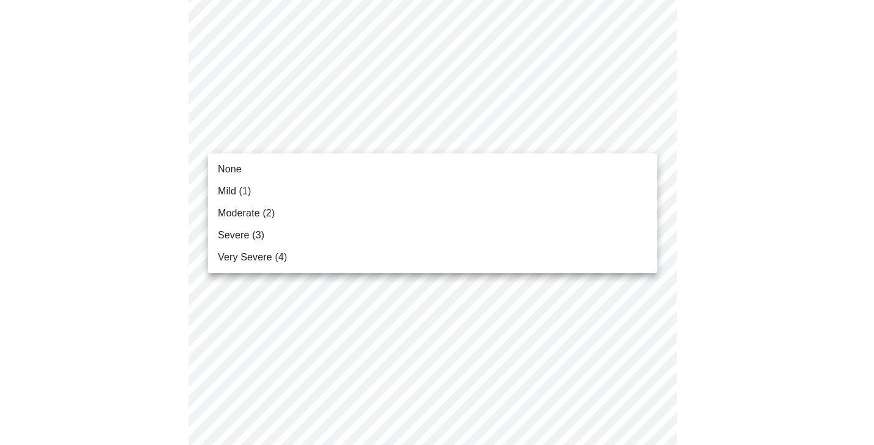
click at [272, 188] on li "Mild (1)" at bounding box center [432, 191] width 449 height 22
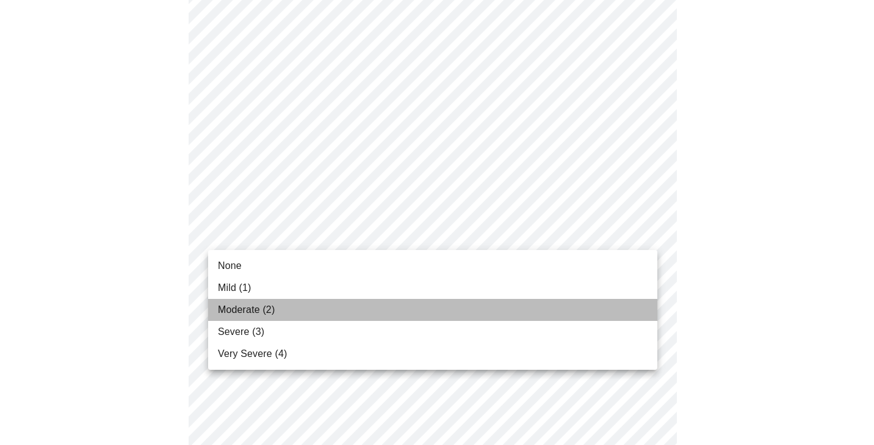
click at [240, 310] on span "Moderate (2)" at bounding box center [246, 309] width 57 height 15
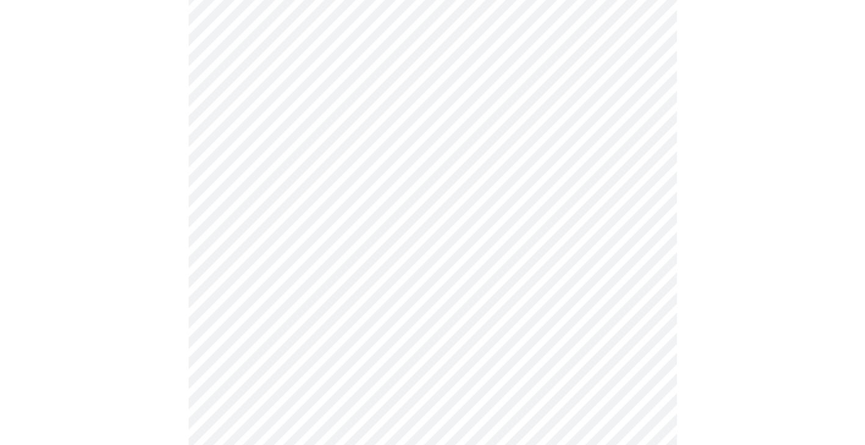
scroll to position [887, 0]
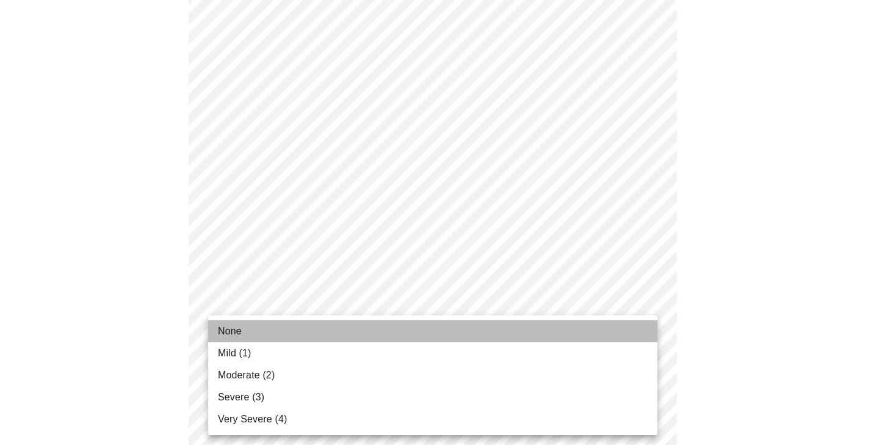
click at [234, 338] on span "None" at bounding box center [230, 331] width 24 height 15
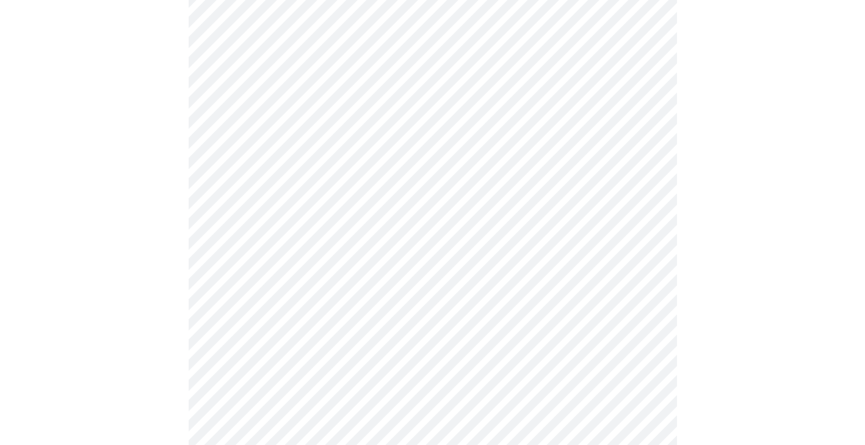
scroll to position [451, 0]
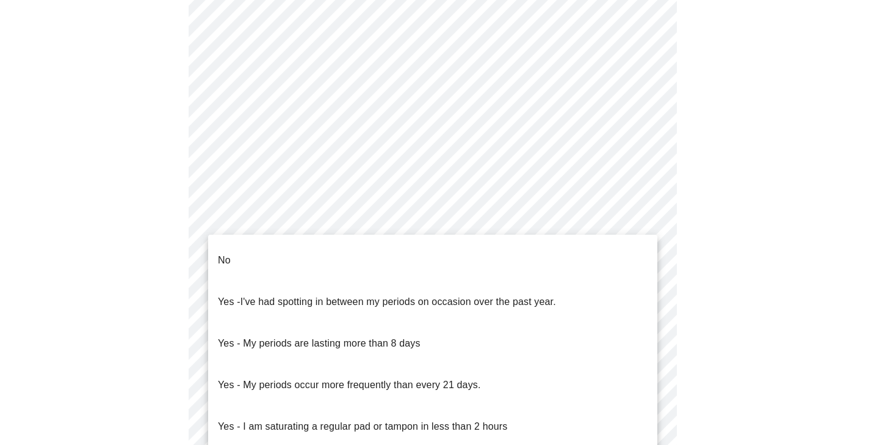
click at [313, 294] on body "MyMenopauseRx Appointments Messaging Labs Uploads Medications Community Refer a…" at bounding box center [437, 155] width 865 height 1202
click at [303, 251] on li "No" at bounding box center [432, 260] width 449 height 42
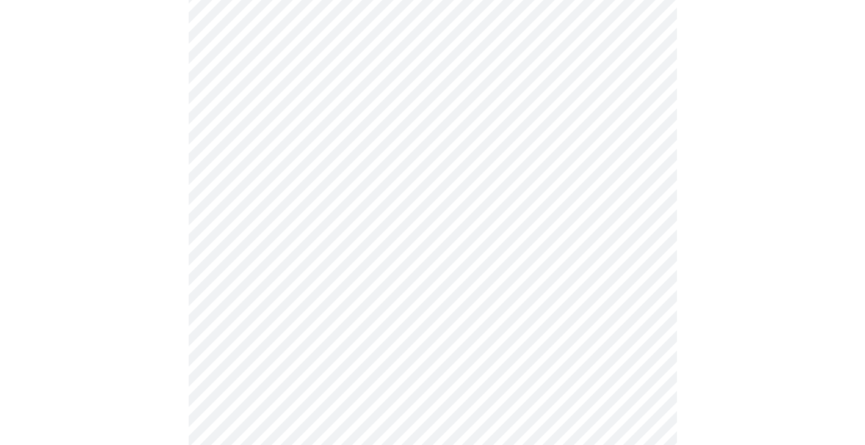
scroll to position [507, 0]
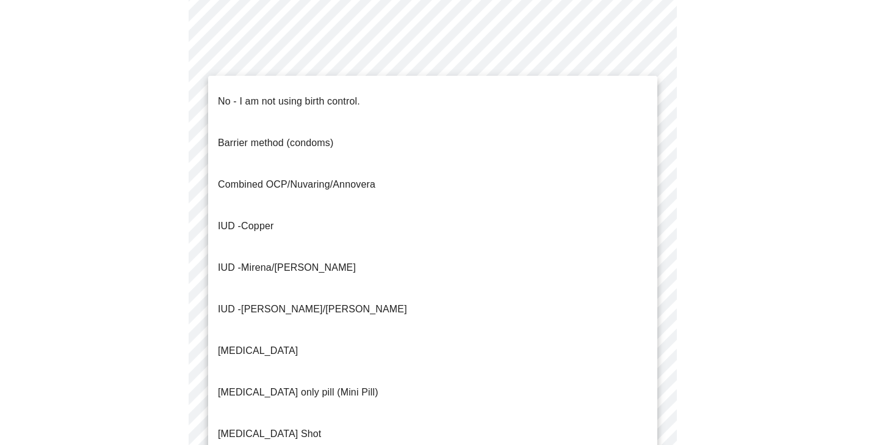
click at [297, 333] on body "MyMenopauseRx Appointments Messaging Labs Uploads Medications Community Refer a…" at bounding box center [437, 96] width 865 height 1196
click at [172, 346] on div at bounding box center [437, 222] width 874 height 445
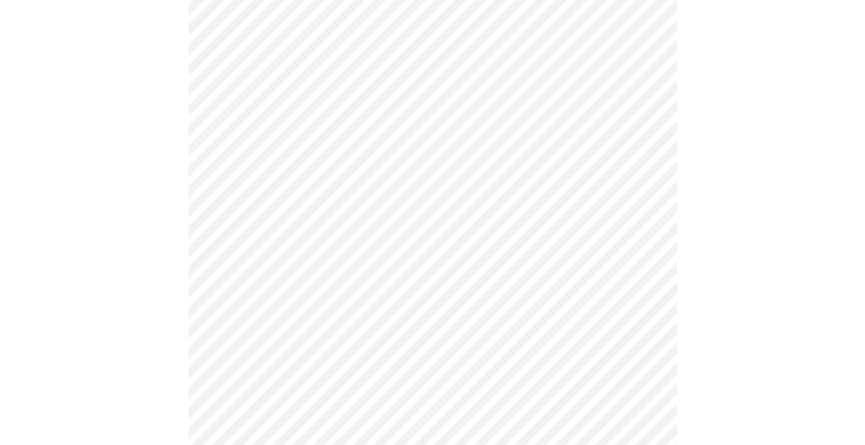
scroll to position [576, 0]
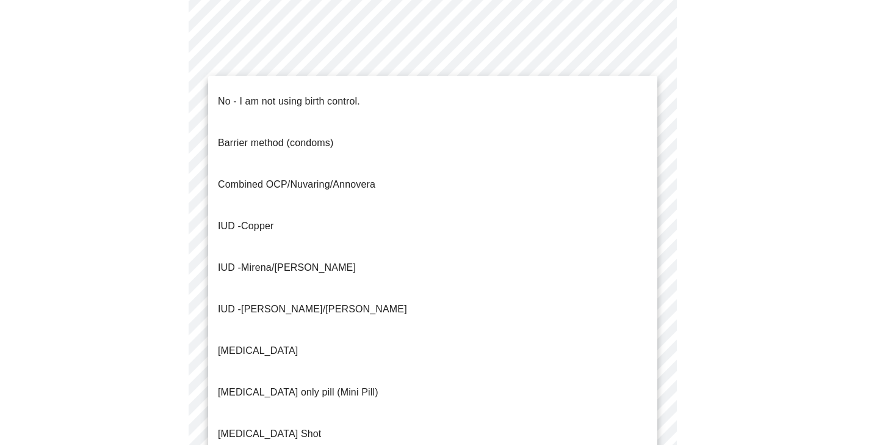
click at [337, 256] on body "MyMenopauseRx Appointments Messaging Labs Uploads Medications Community Refer a…" at bounding box center [437, 26] width 865 height 1196
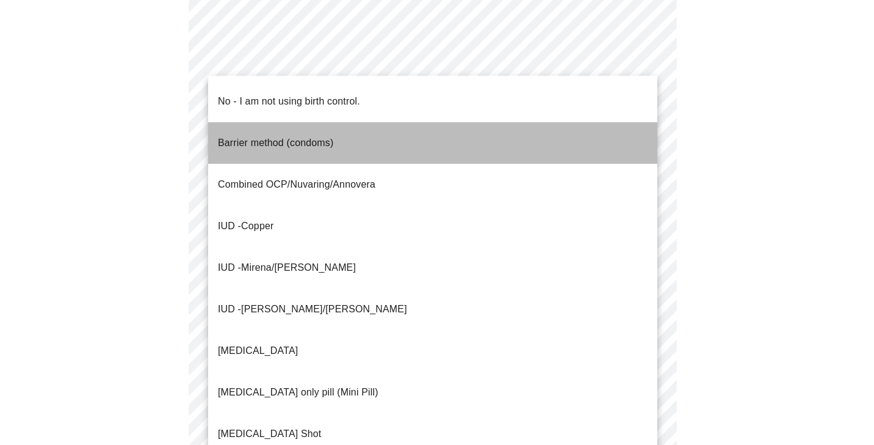
click at [333, 136] on p "Barrier method (condoms)" at bounding box center [275, 143] width 115 height 15
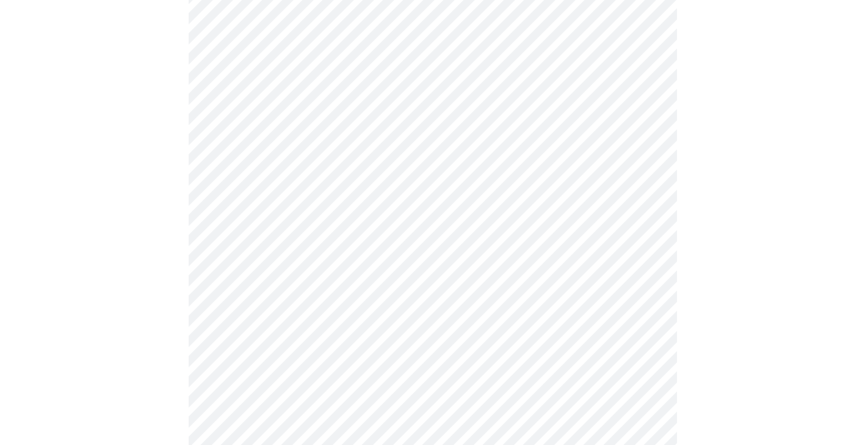
scroll to position [668, 0]
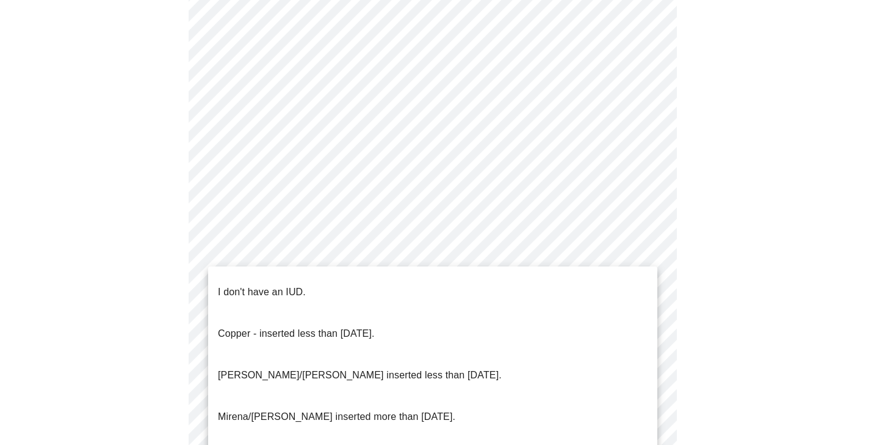
click at [118, 300] on div at bounding box center [437, 222] width 874 height 445
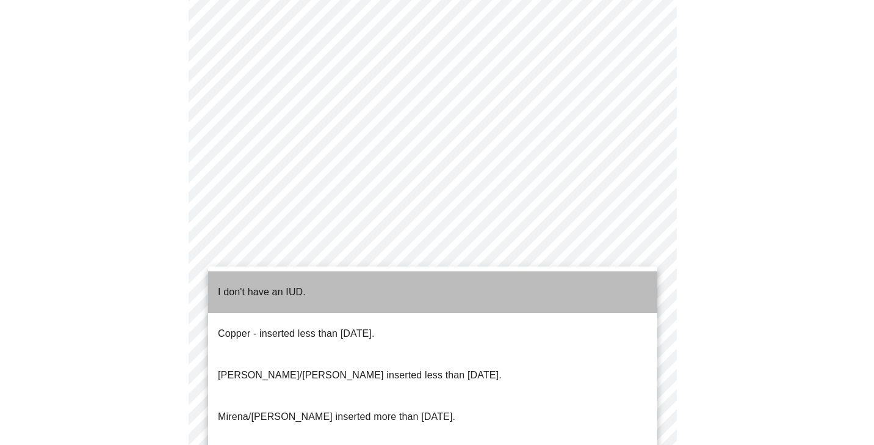
click at [247, 285] on p "I don't have an IUD." at bounding box center [262, 292] width 88 height 15
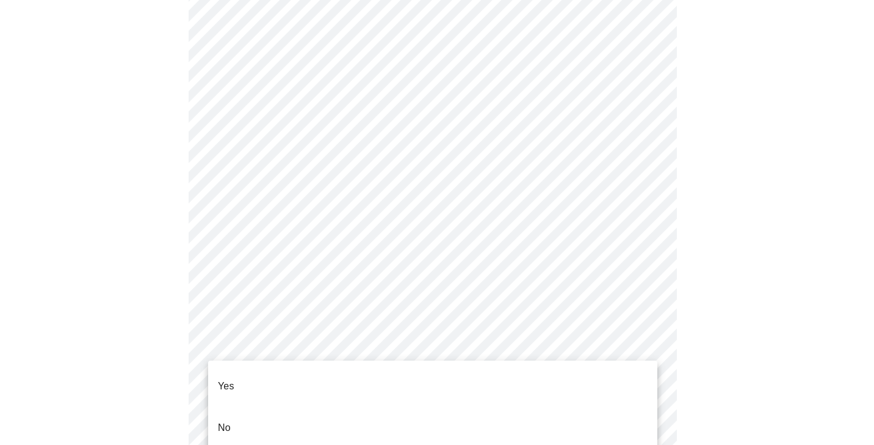
click at [236, 385] on li "Yes" at bounding box center [432, 386] width 449 height 42
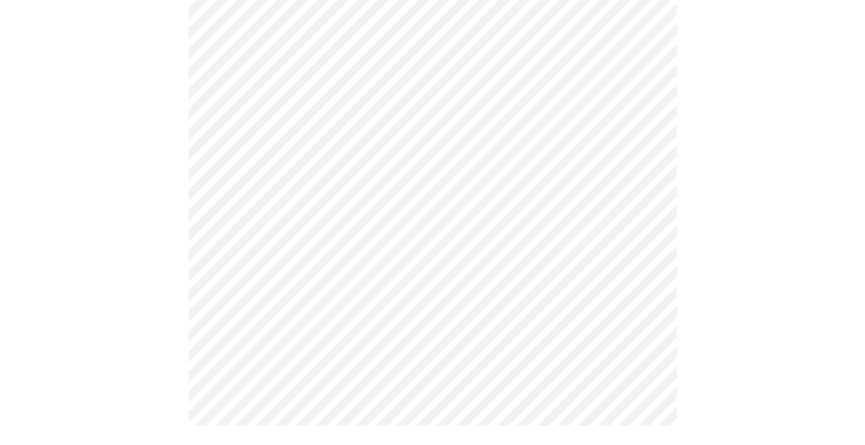
scroll to position [0, 0]
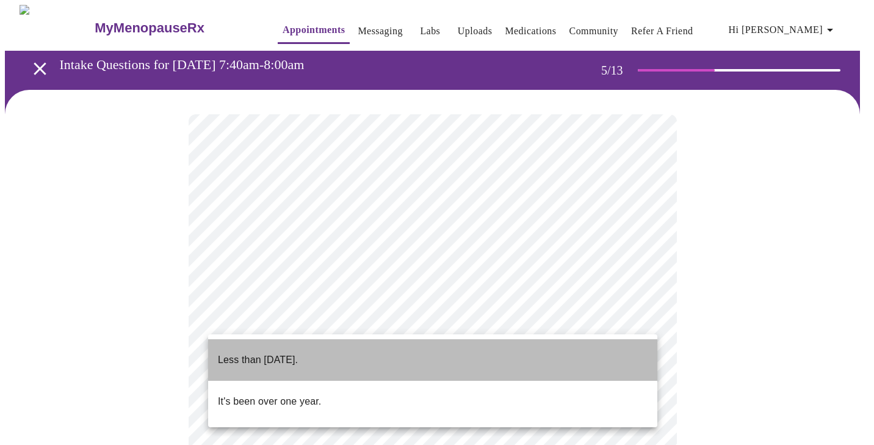
click at [271, 352] on p "Less than [DATE]." at bounding box center [258, 359] width 80 height 15
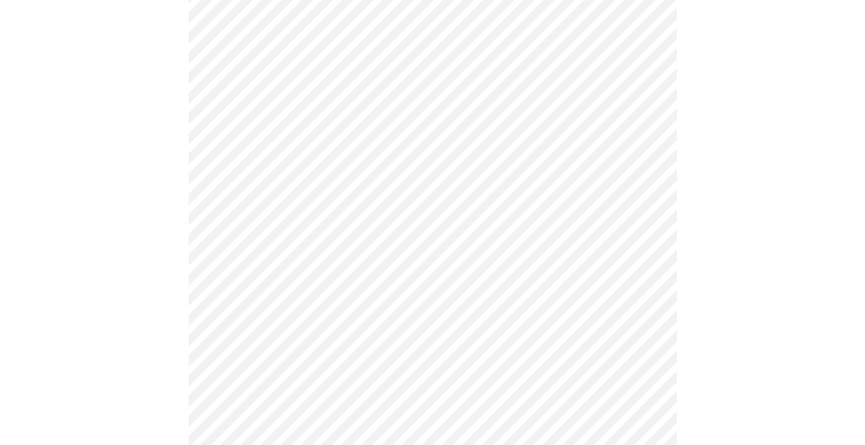
scroll to position [145, 0]
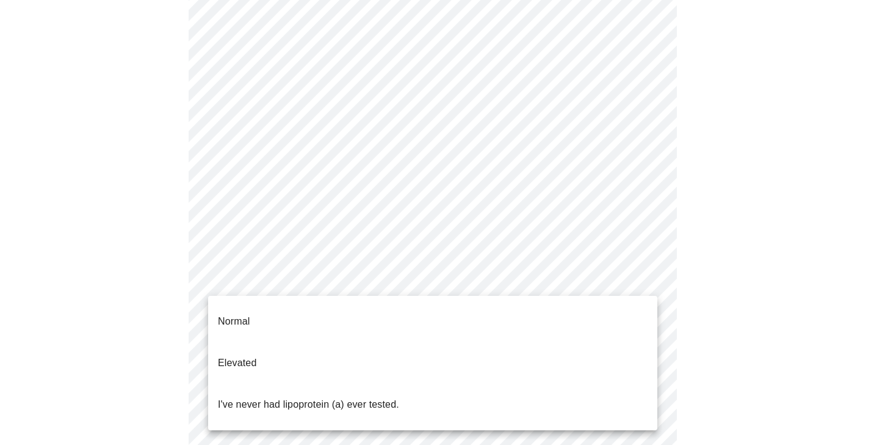
click at [294, 282] on body "MyMenopauseRx Appointments Messaging Labs Uploads Medications Community Refer a…" at bounding box center [437, 311] width 865 height 902
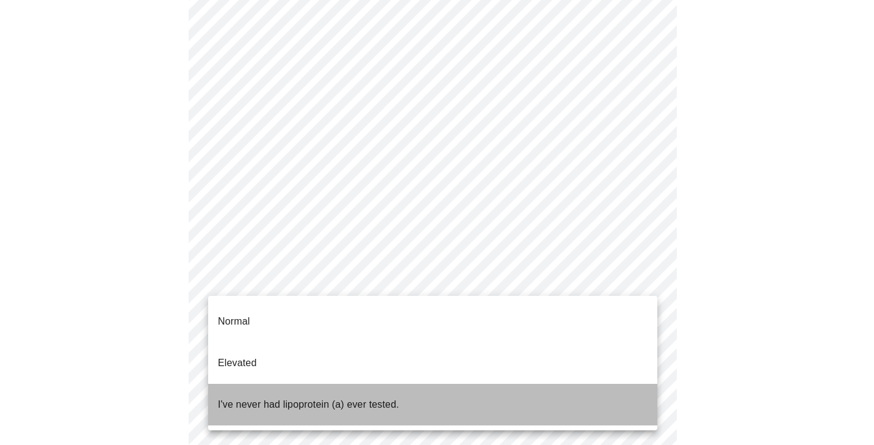
click at [274, 397] on p "I've never had lipoprotein (a) ever tested." at bounding box center [308, 404] width 181 height 15
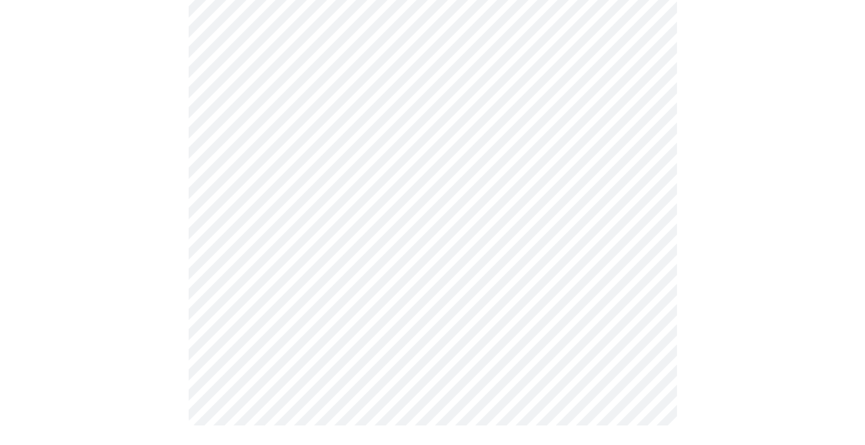
scroll to position [0, 0]
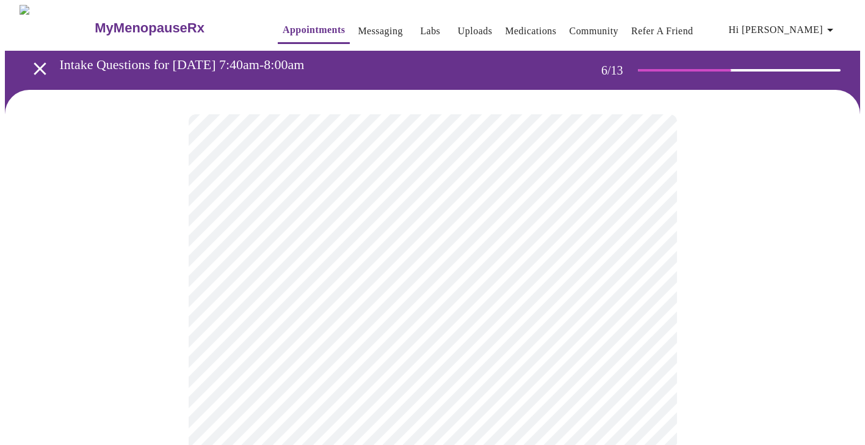
click at [138, 304] on div at bounding box center [433, 369] width 856 height 559
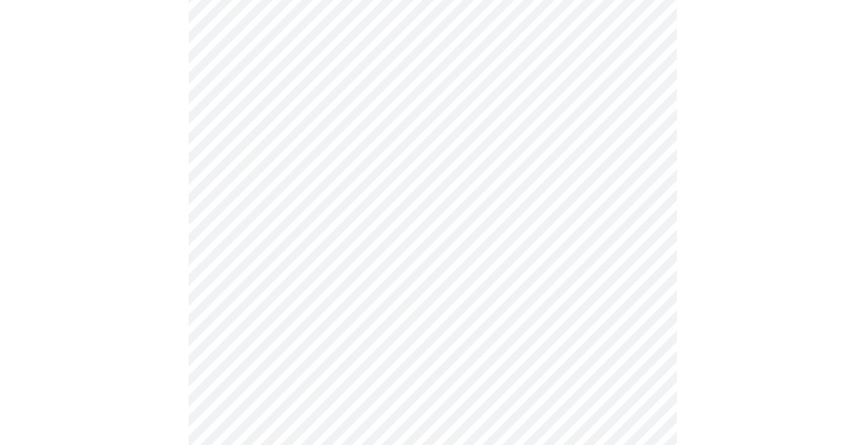
scroll to position [3181, 0]
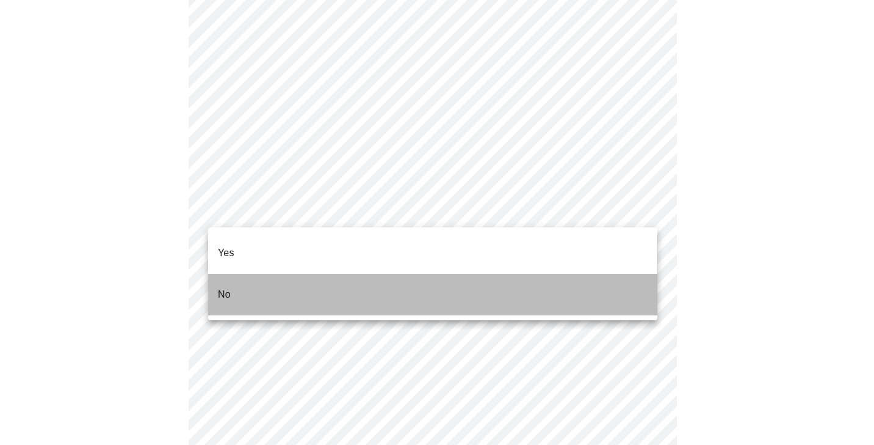
click at [294, 274] on li "No" at bounding box center [432, 295] width 449 height 42
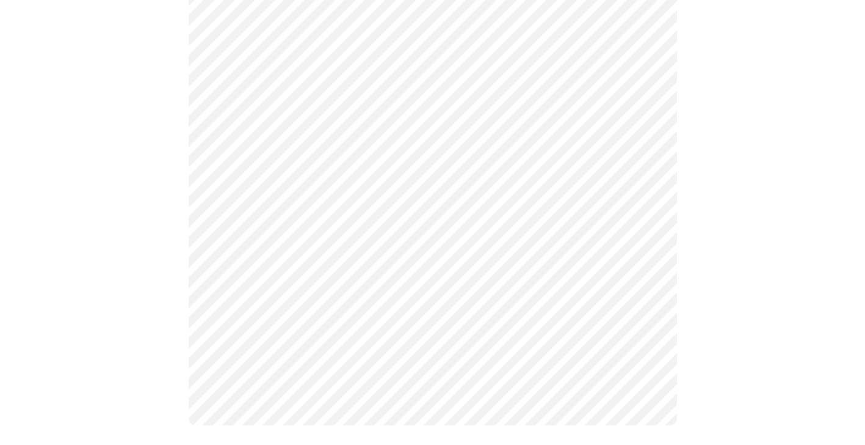
scroll to position [0, 0]
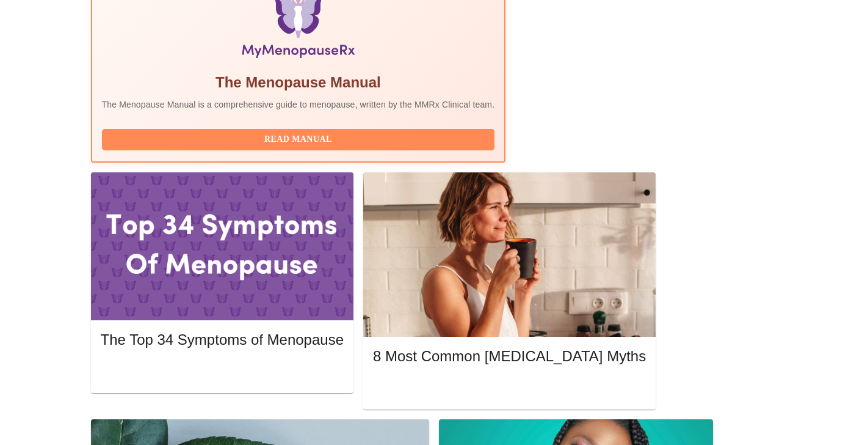
scroll to position [436, 0]
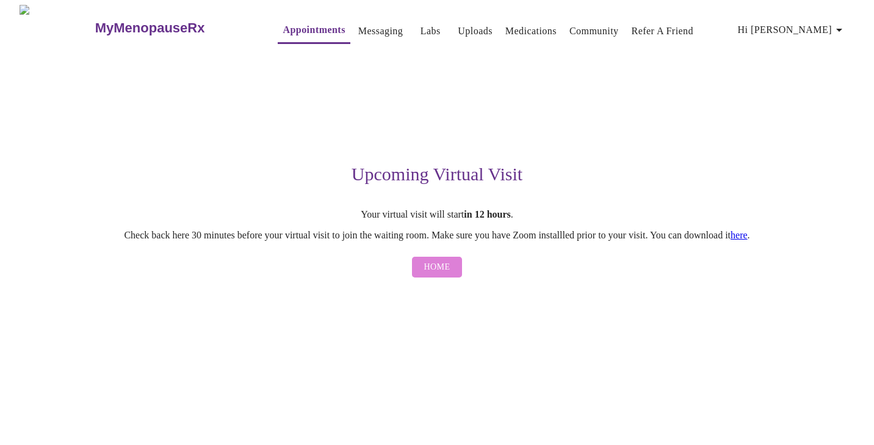
click at [443, 275] on span "Home" at bounding box center [437, 267] width 26 height 15
